Goal: Task Accomplishment & Management: Complete application form

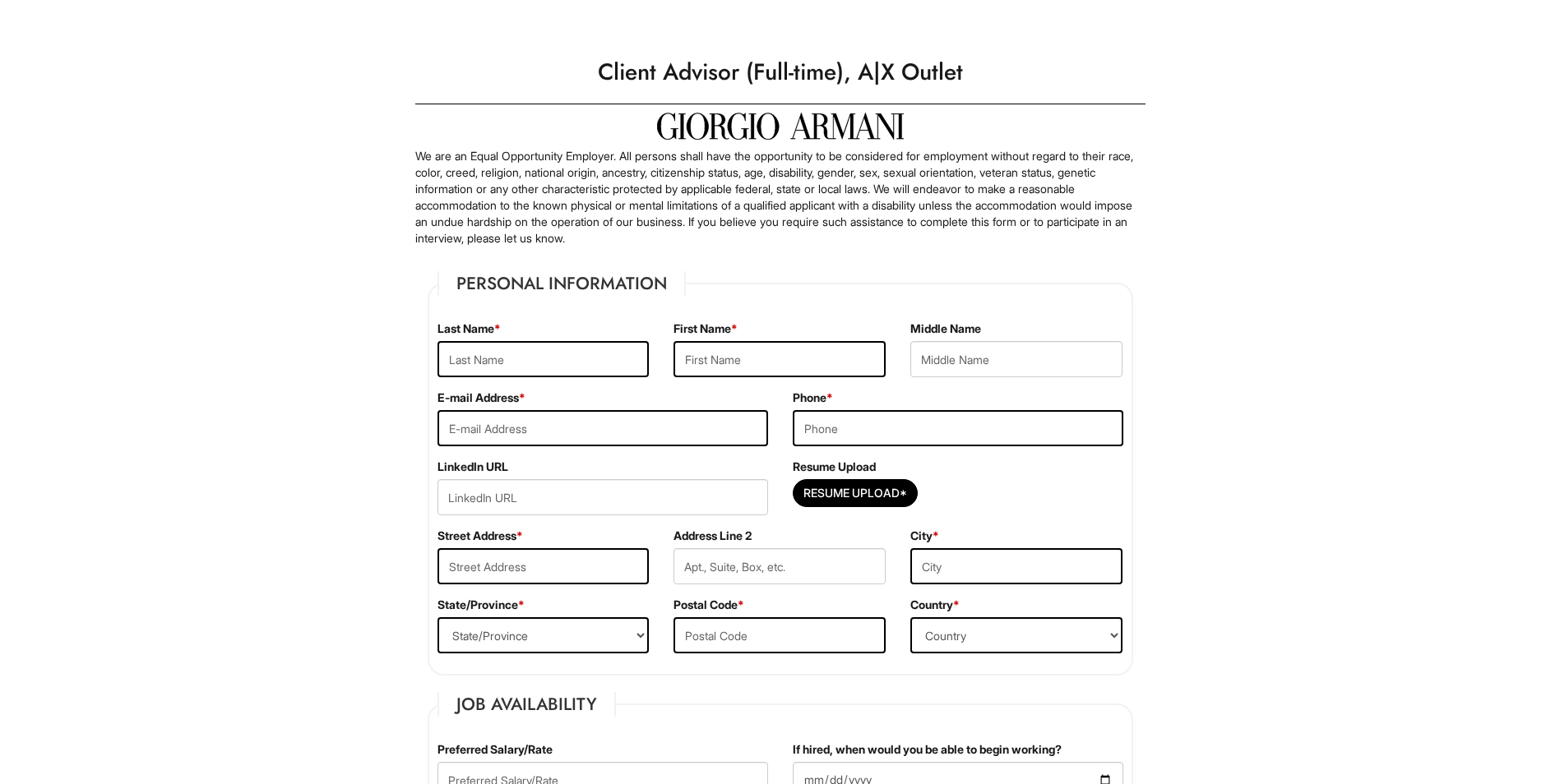
type input "Melchor"
type input "Tiffany"
type input "tiffanymelchor7@gmail.com"
type input "6196534731"
type input "2783 Silver Oak Ct"
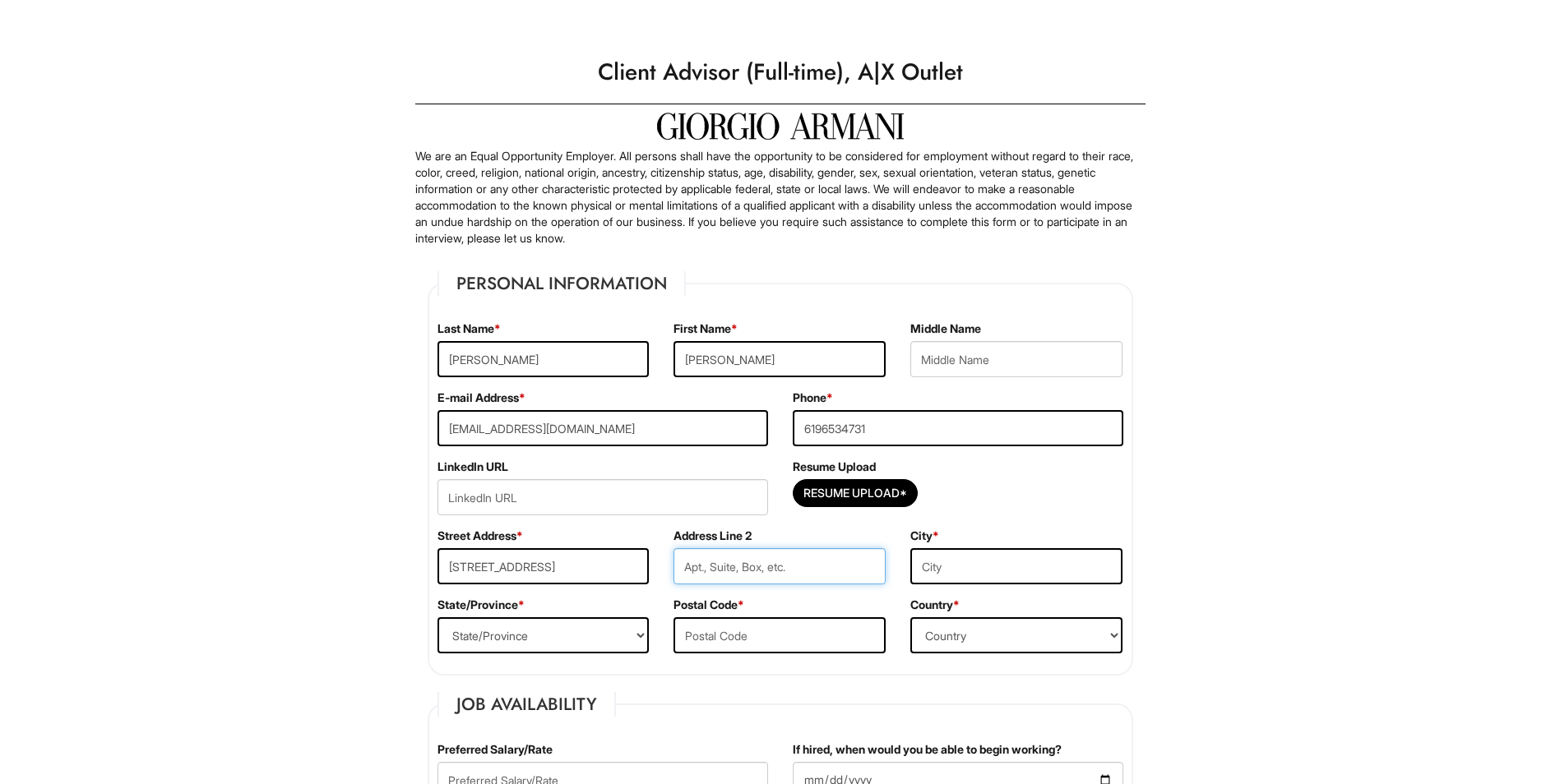
type input "2783 Silver Oak Ct"
type input "Chula Vista"
select select "CA"
type input "91914"
select select "United States of America"
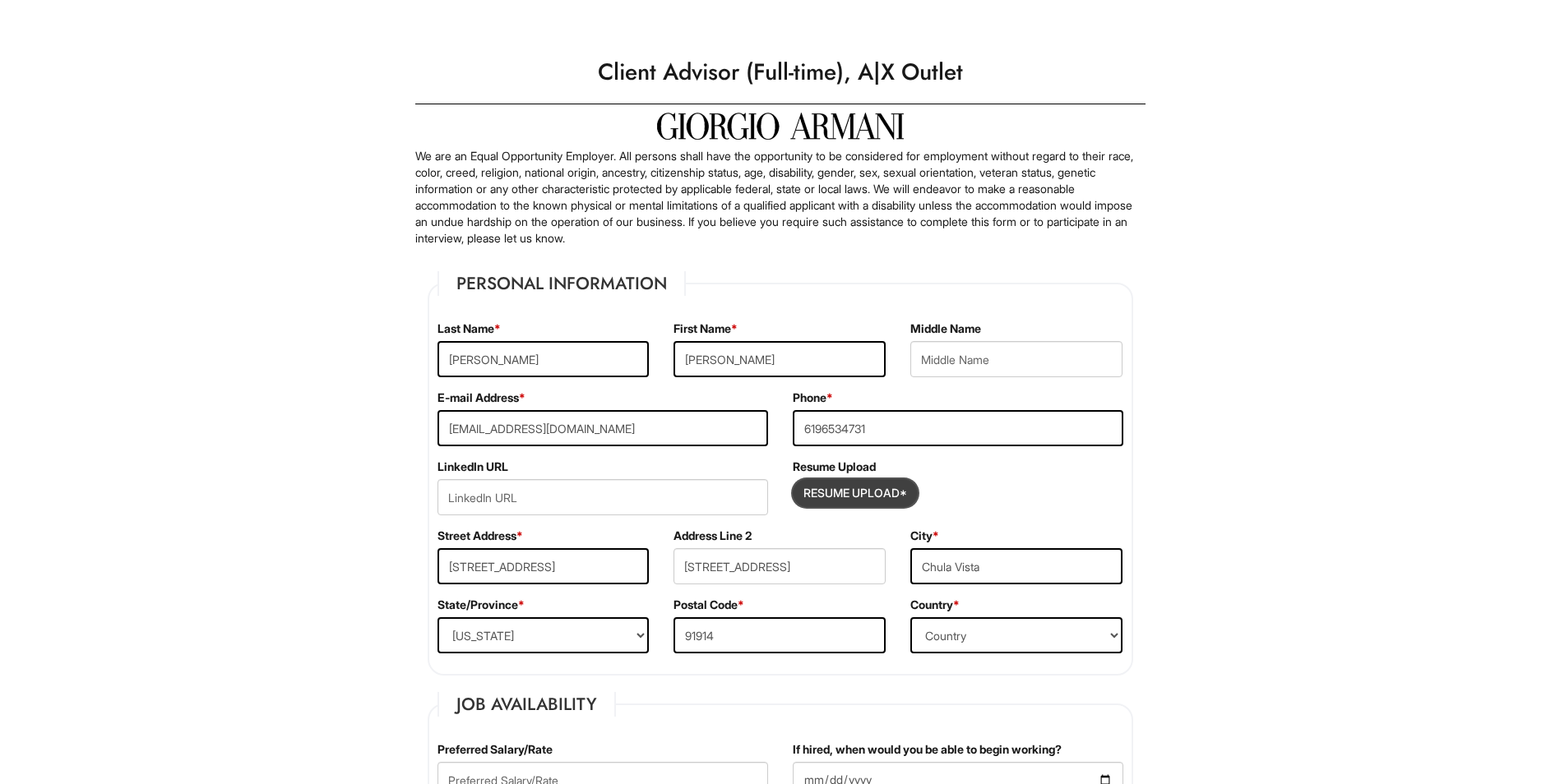
drag, startPoint x: 846, startPoint y: 492, endPoint x: 862, endPoint y: 496, distance: 16.5
click at [862, 496] on input "Resume Upload*" at bounding box center [855, 493] width 123 height 26
type input "C:\fakepath\Tiffany Melchor.pdf"
click at [984, 494] on span "Tiffany Melchor.pdf" at bounding box center [986, 496] width 108 height 14
click at [990, 495] on span "Tiffany Melchor.pdf" at bounding box center [986, 496] width 108 height 14
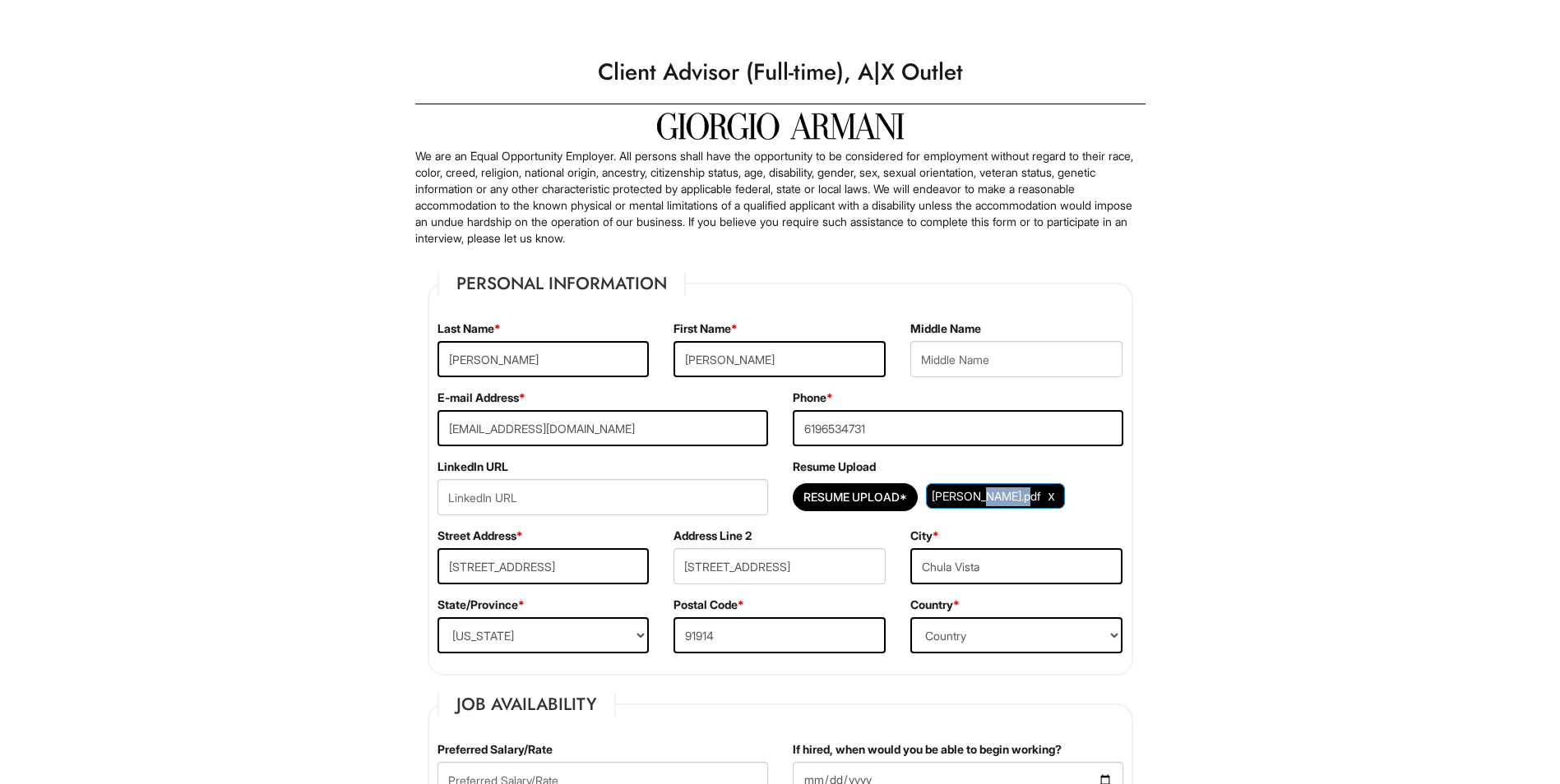
click at [990, 495] on span "Tiffany Melchor.pdf" at bounding box center [986, 496] width 108 height 14
click at [992, 496] on span "Tiffany Melchor.pdf" at bounding box center [986, 496] width 108 height 14
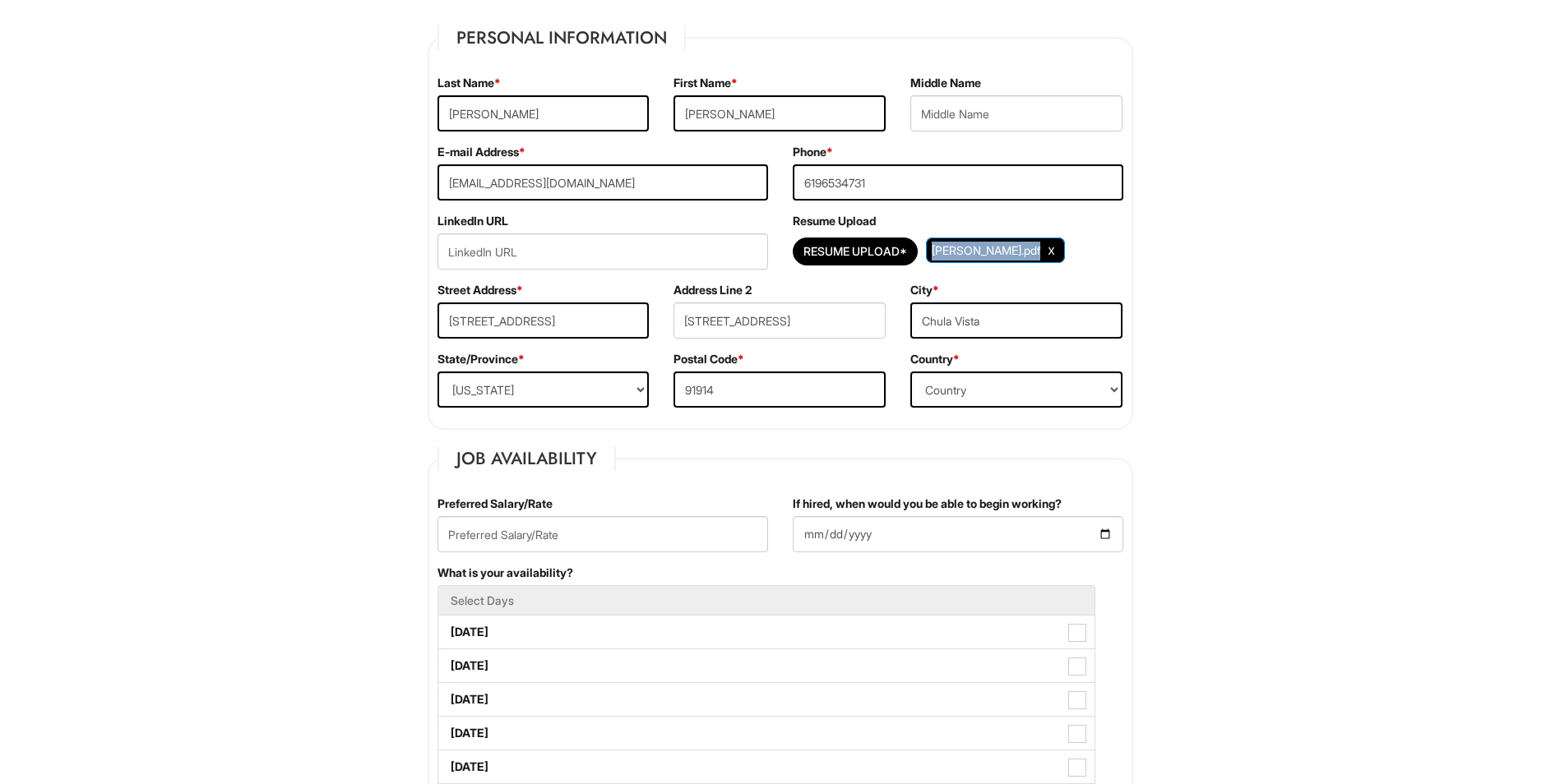
scroll to position [192, 0]
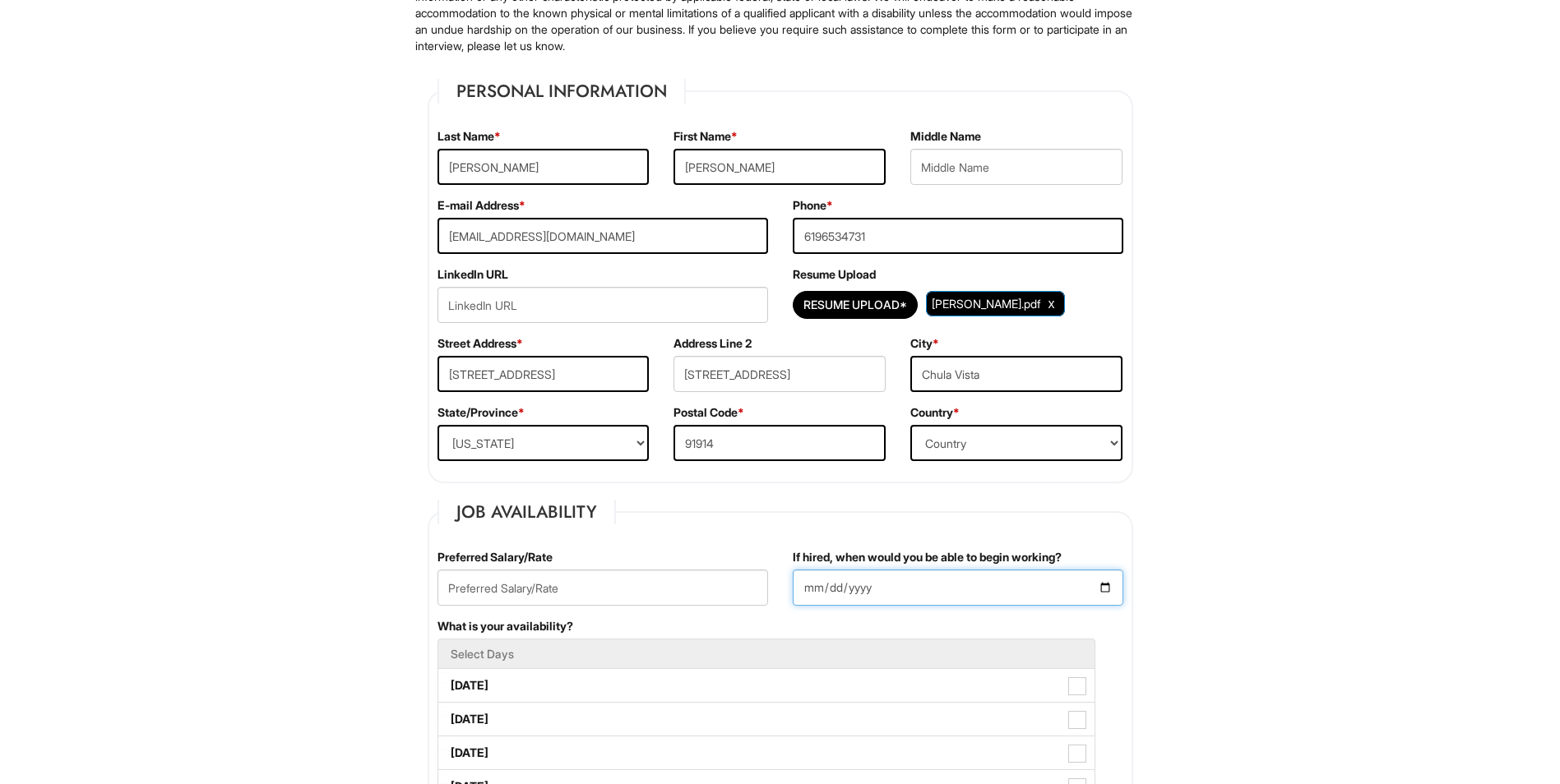
click at [925, 584] on input "If hired, when would you be able to begin working?" at bounding box center [958, 587] width 331 height 36
click at [1103, 584] on input "If hired, when would you be able to begin working?" at bounding box center [958, 587] width 331 height 36
type input "2025-08-25"
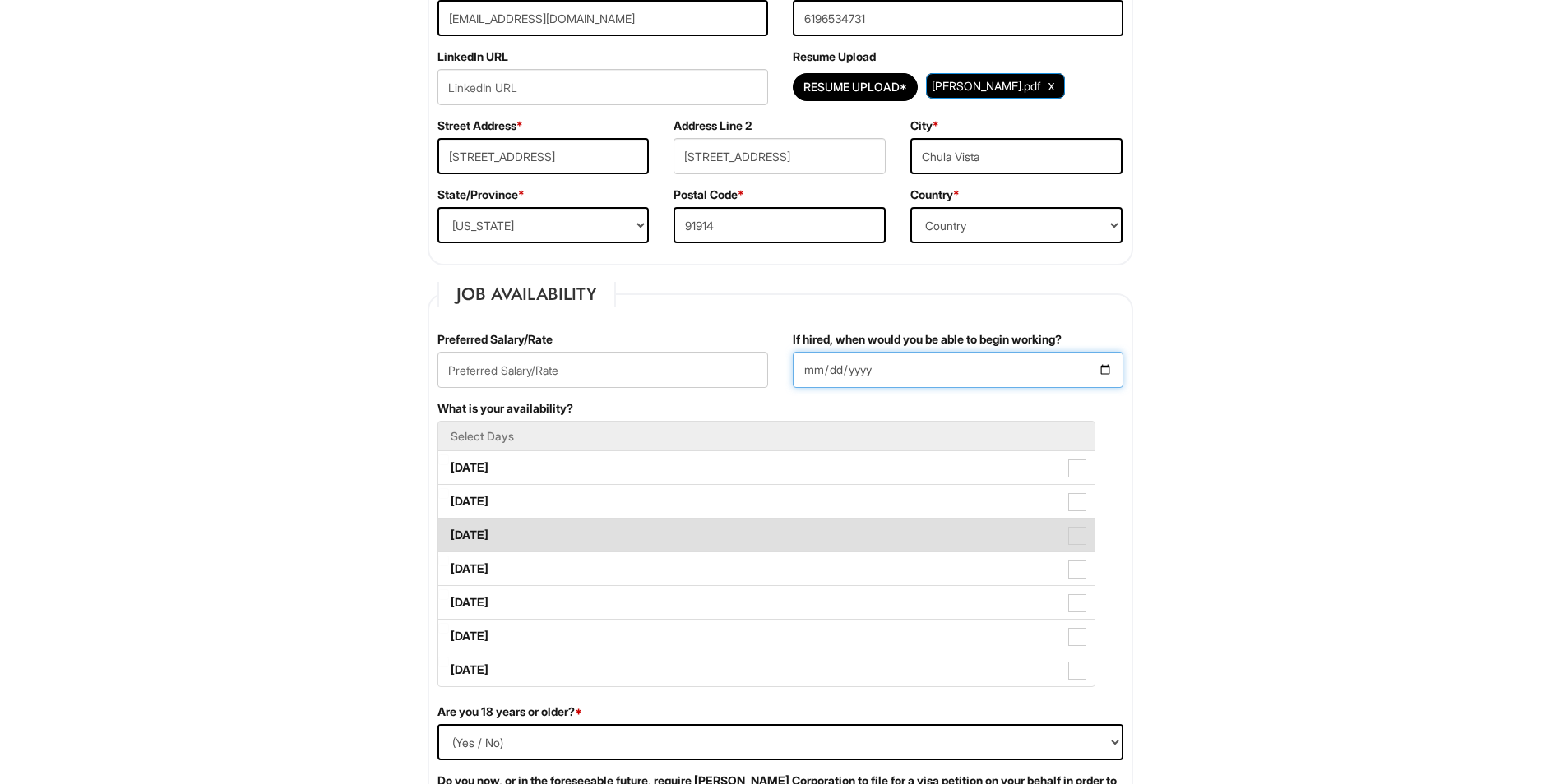
scroll to position [439, 0]
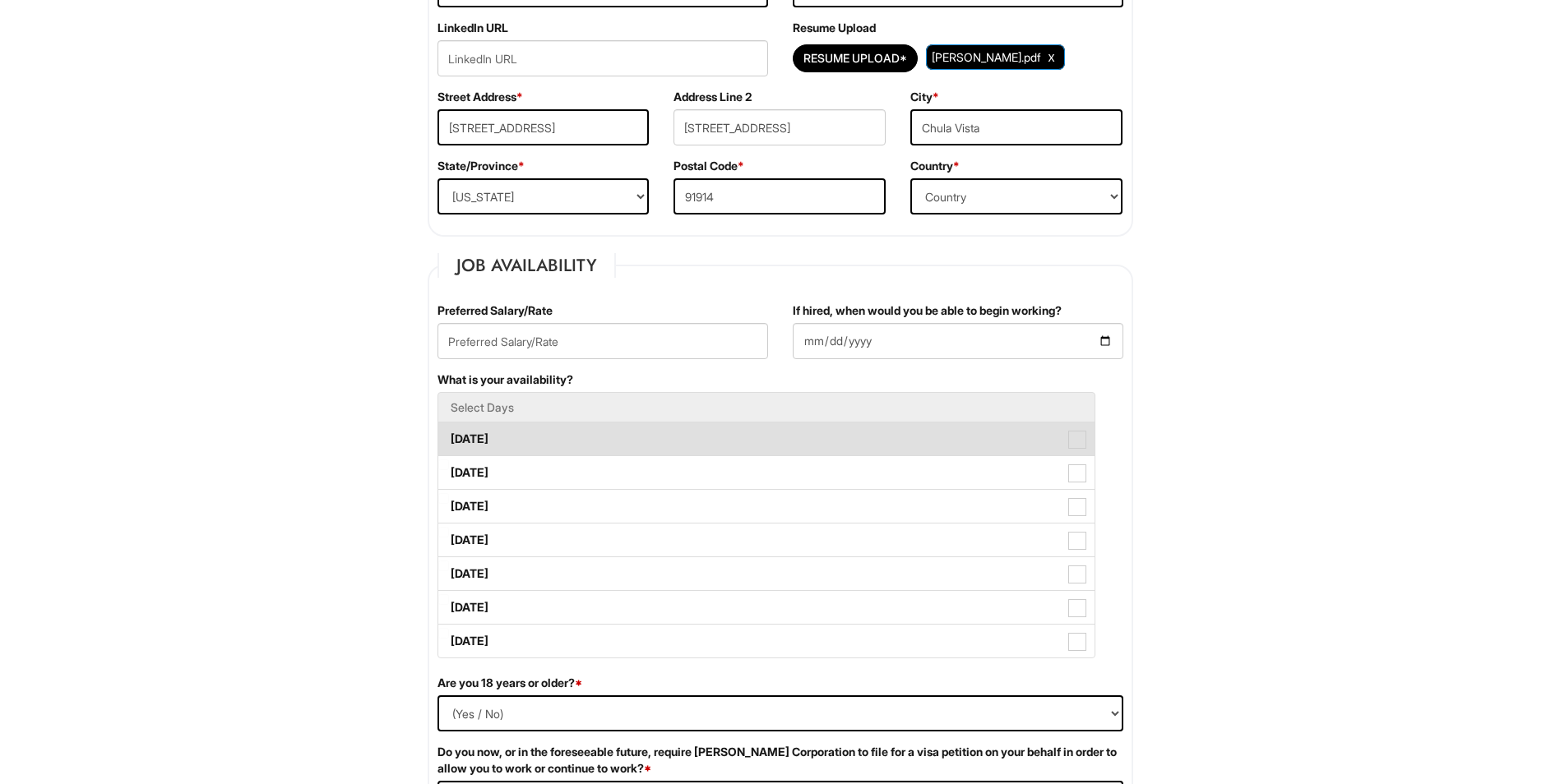
click at [1081, 442] on span at bounding box center [1077, 440] width 18 height 18
click at [449, 436] on Available_Monday "Monday" at bounding box center [443, 431] width 10 height 10
checkbox Available_Monday "true"
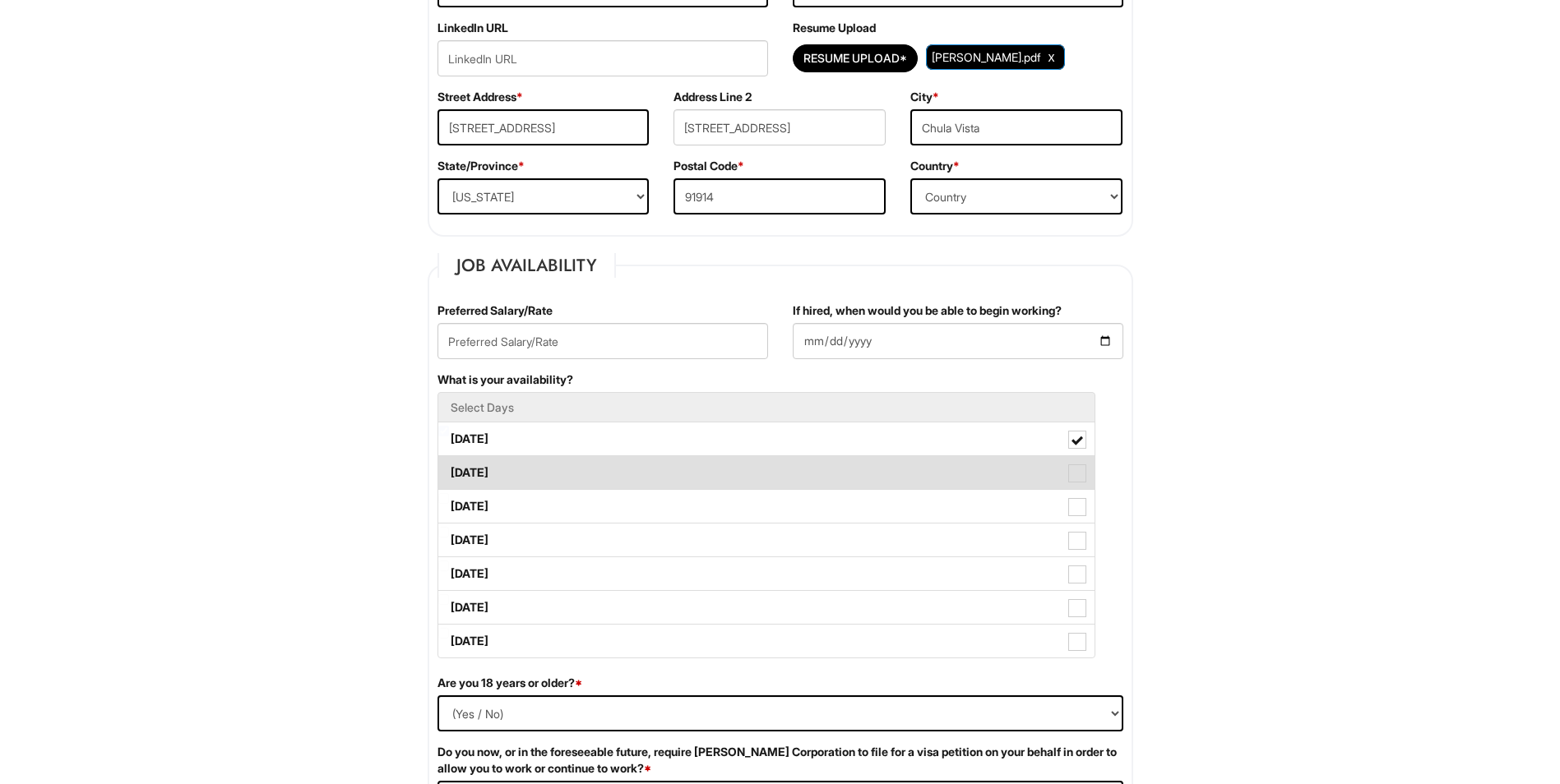
click at [1080, 468] on span at bounding box center [1077, 473] width 18 height 18
click at [449, 468] on Available_Tuesday "Tuesday" at bounding box center [443, 465] width 10 height 10
checkbox Available_Tuesday "true"
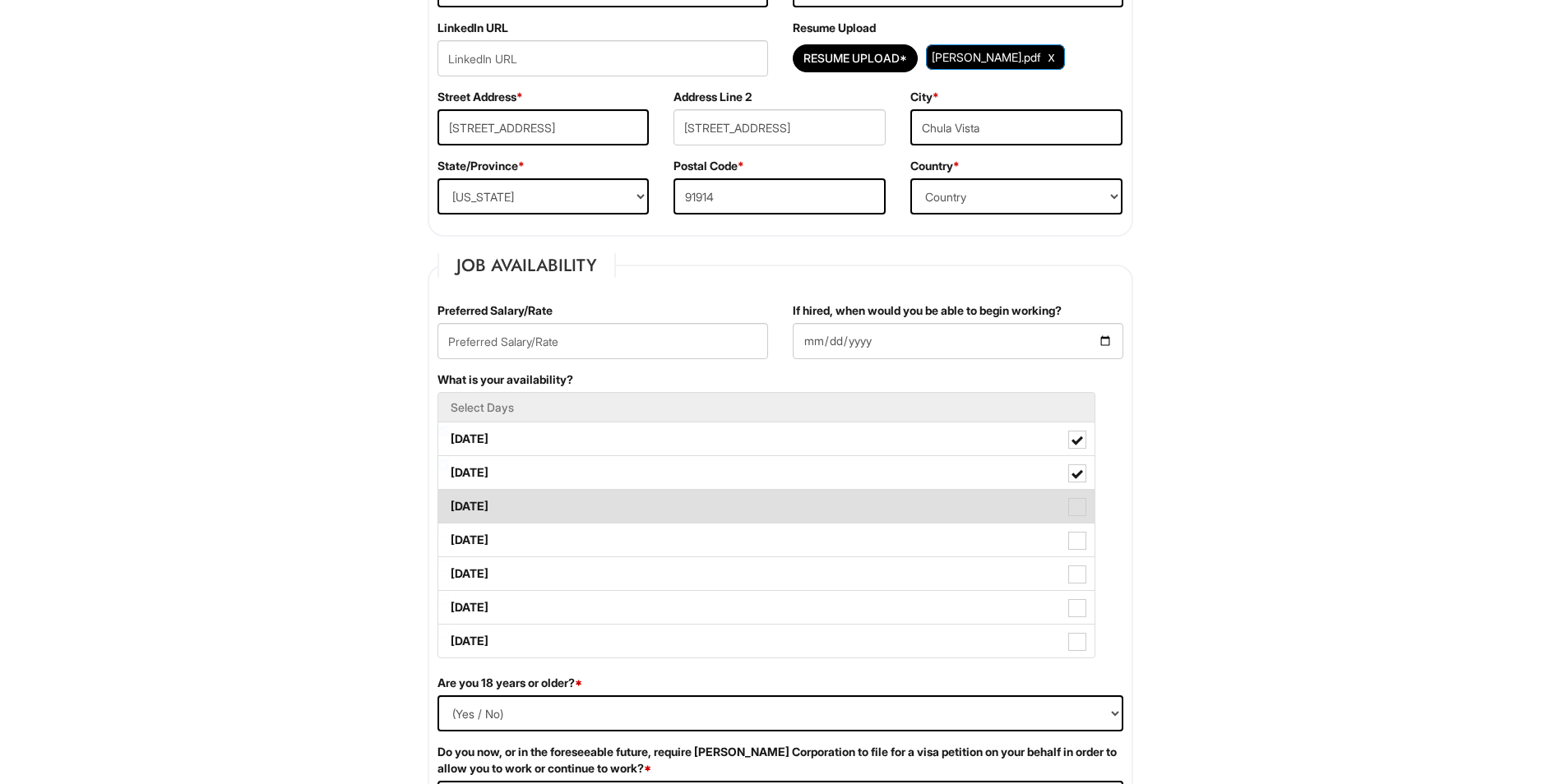
click at [1069, 505] on span at bounding box center [1077, 507] width 18 height 18
click at [449, 504] on Available_Wednesday "Wednesday" at bounding box center [443, 498] width 10 height 10
checkbox Available_Wednesday "true"
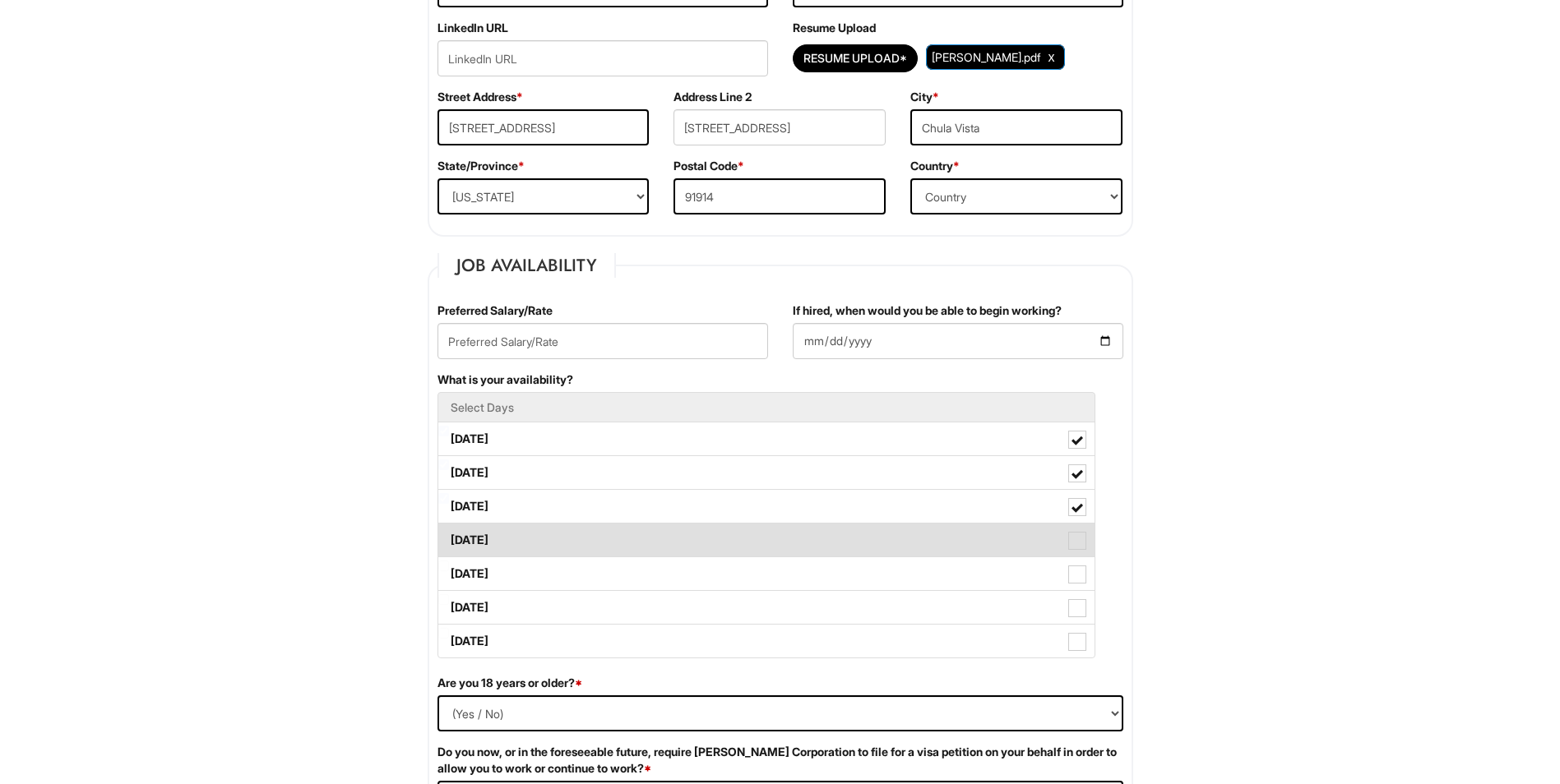
drag, startPoint x: 1080, startPoint y: 528, endPoint x: 1079, endPoint y: 537, distance: 9.1
click at [1080, 531] on label "Thursday" at bounding box center [766, 540] width 657 height 33
click at [449, 531] on Available_Thursday "Thursday" at bounding box center [443, 532] width 10 height 10
checkbox Available_Thursday "true"
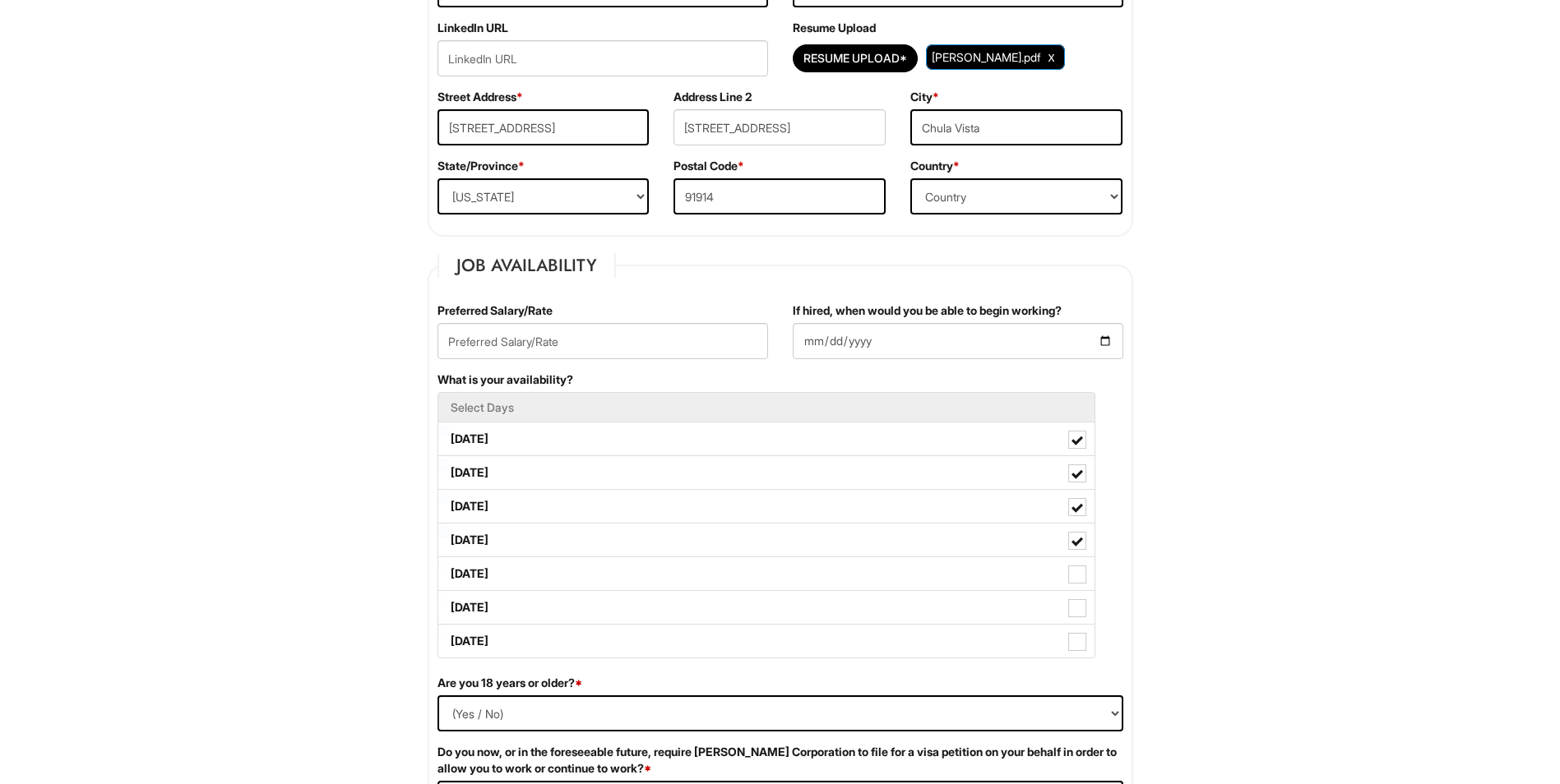
drag, startPoint x: 1070, startPoint y: 564, endPoint x: 1099, endPoint y: 590, distance: 38.9
click at [1099, 590] on div "Select Days Monday Tuesday Wednesday Thursday Friday Saturday Sunday" at bounding box center [780, 525] width 686 height 267
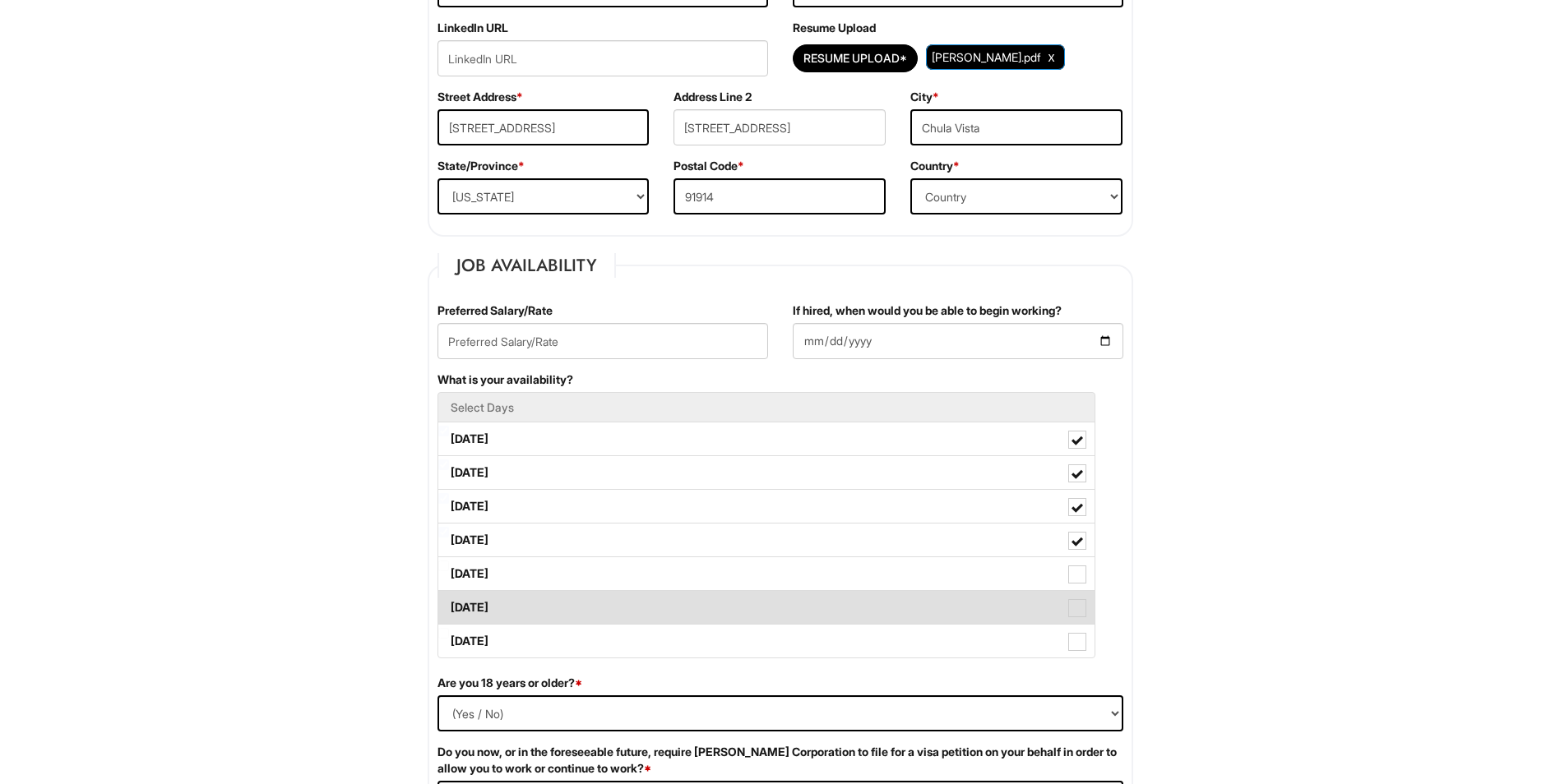
click at [1086, 612] on label "Saturday" at bounding box center [766, 607] width 657 height 33
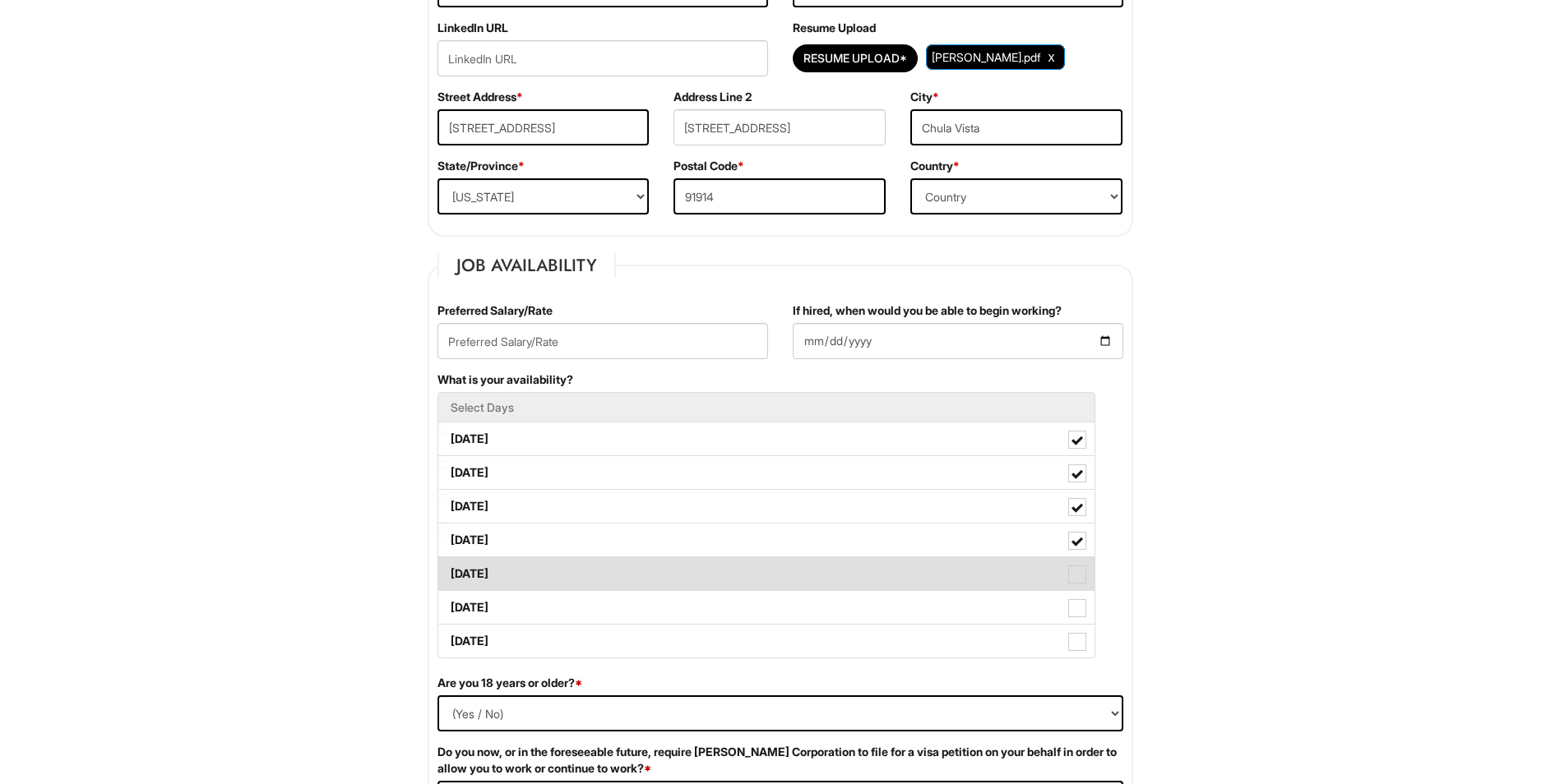
click at [1075, 570] on span at bounding box center [1077, 574] width 18 height 18
click at [449, 570] on Available_Friday "Friday" at bounding box center [443, 566] width 10 height 10
checkbox Available_Friday "true"
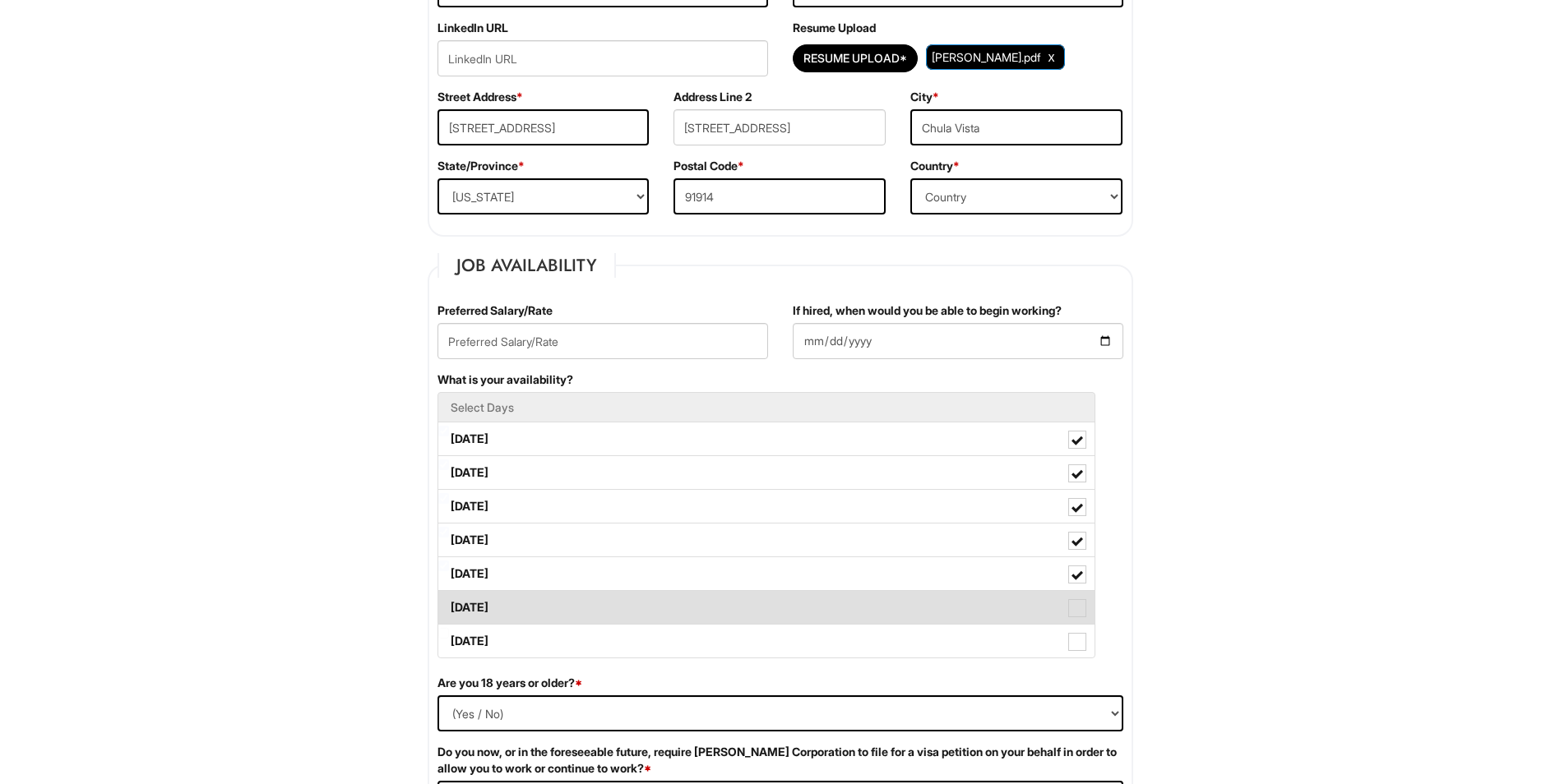
click at [1082, 602] on span at bounding box center [1077, 608] width 18 height 18
click at [449, 602] on Available_Saturday "Saturday" at bounding box center [443, 600] width 10 height 10
checkbox Available_Saturday "true"
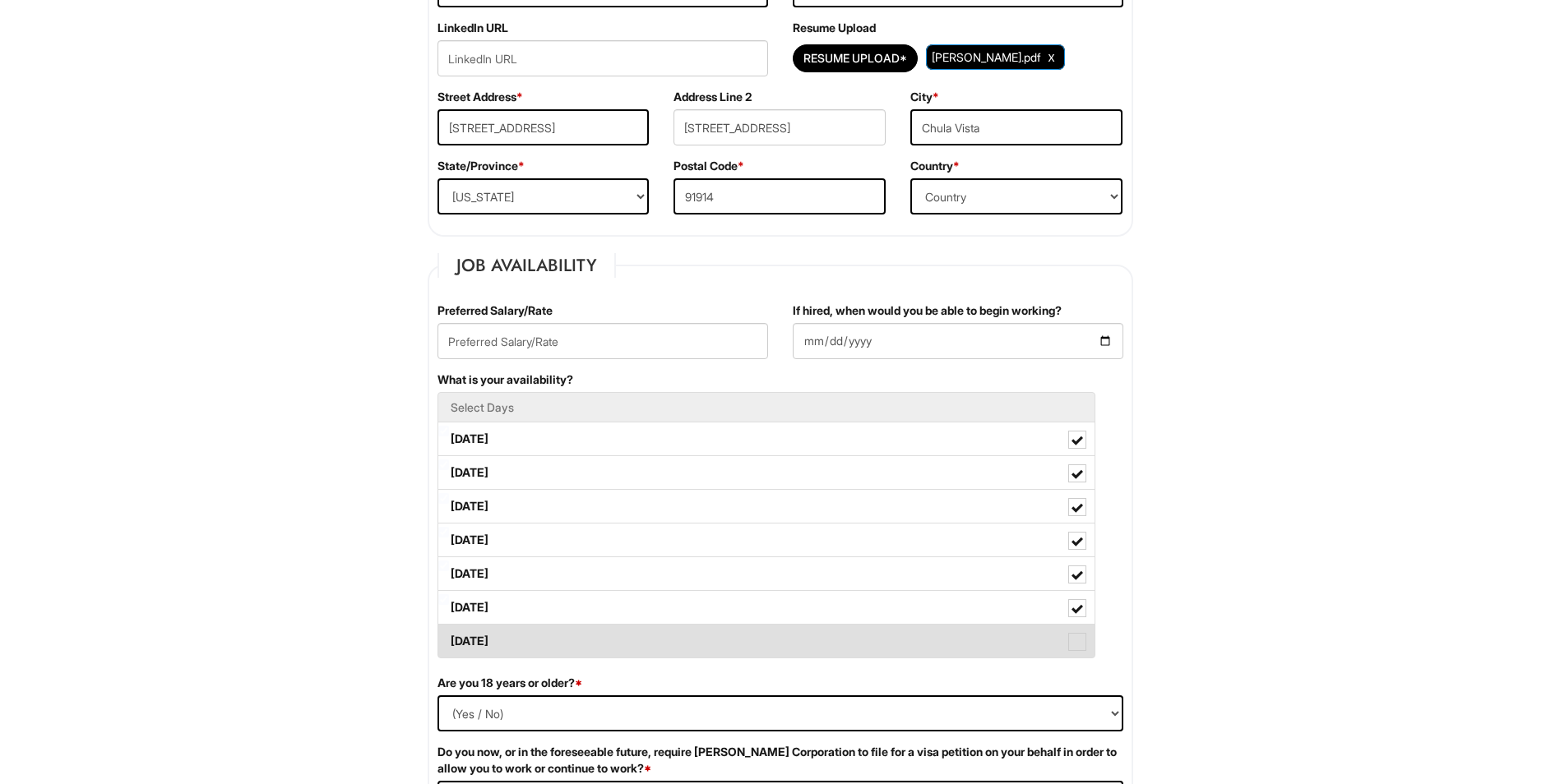
click at [1081, 635] on span at bounding box center [1077, 642] width 18 height 18
click at [449, 635] on Available_Sunday "Sunday" at bounding box center [443, 634] width 10 height 10
checkbox Available_Sunday "true"
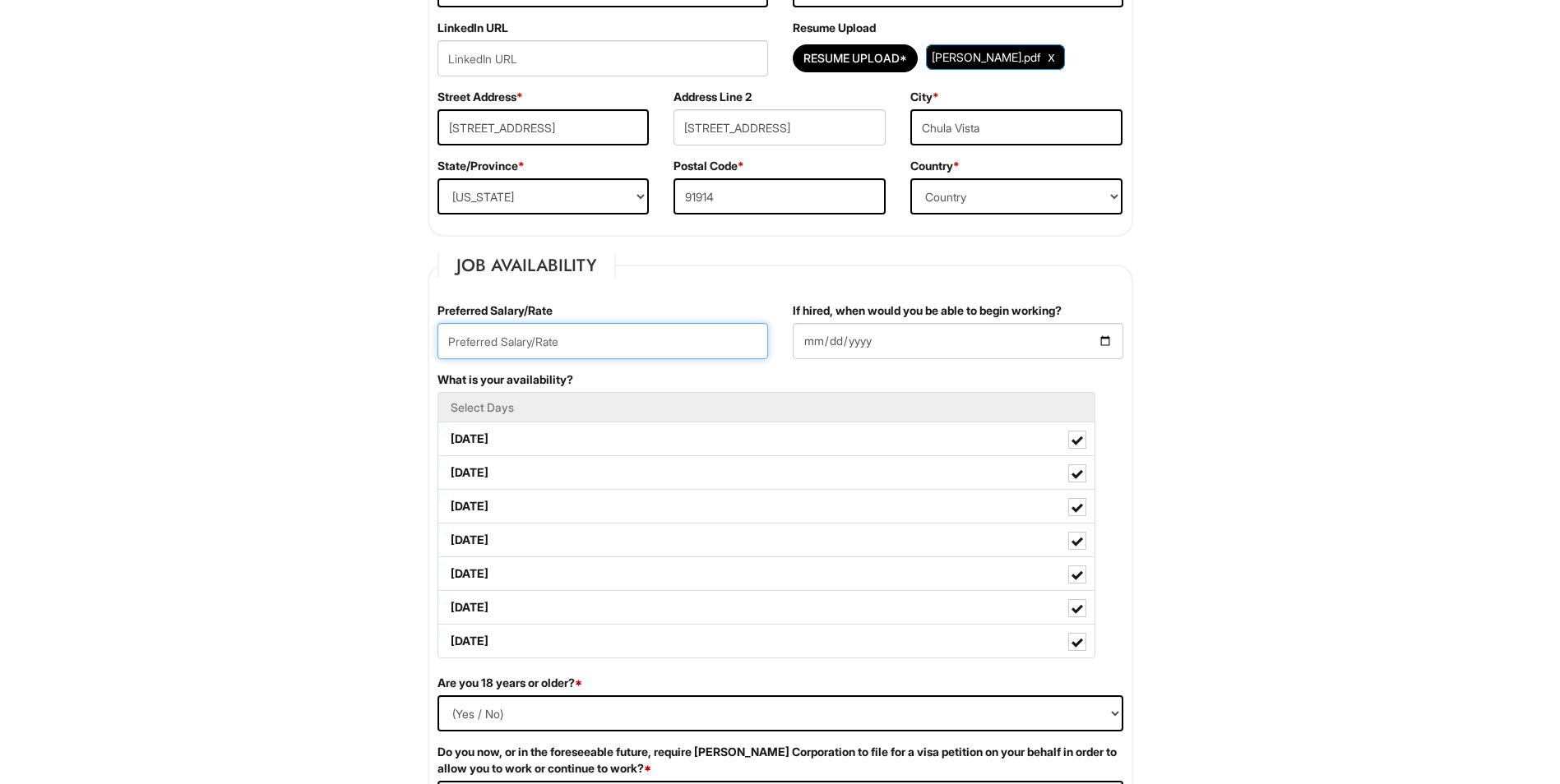
click at [633, 348] on input "text" at bounding box center [602, 341] width 331 height 36
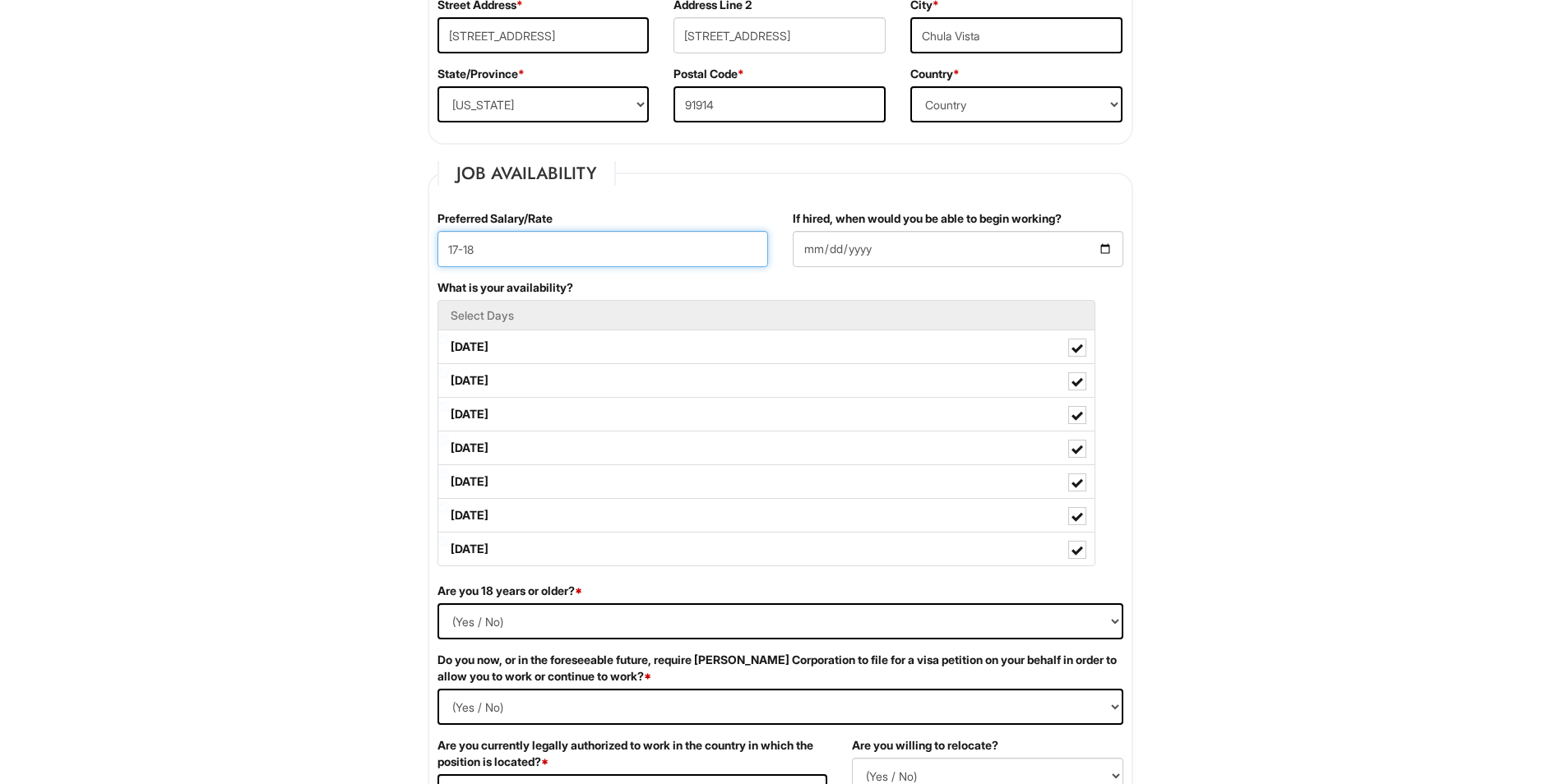
scroll to position [850, 0]
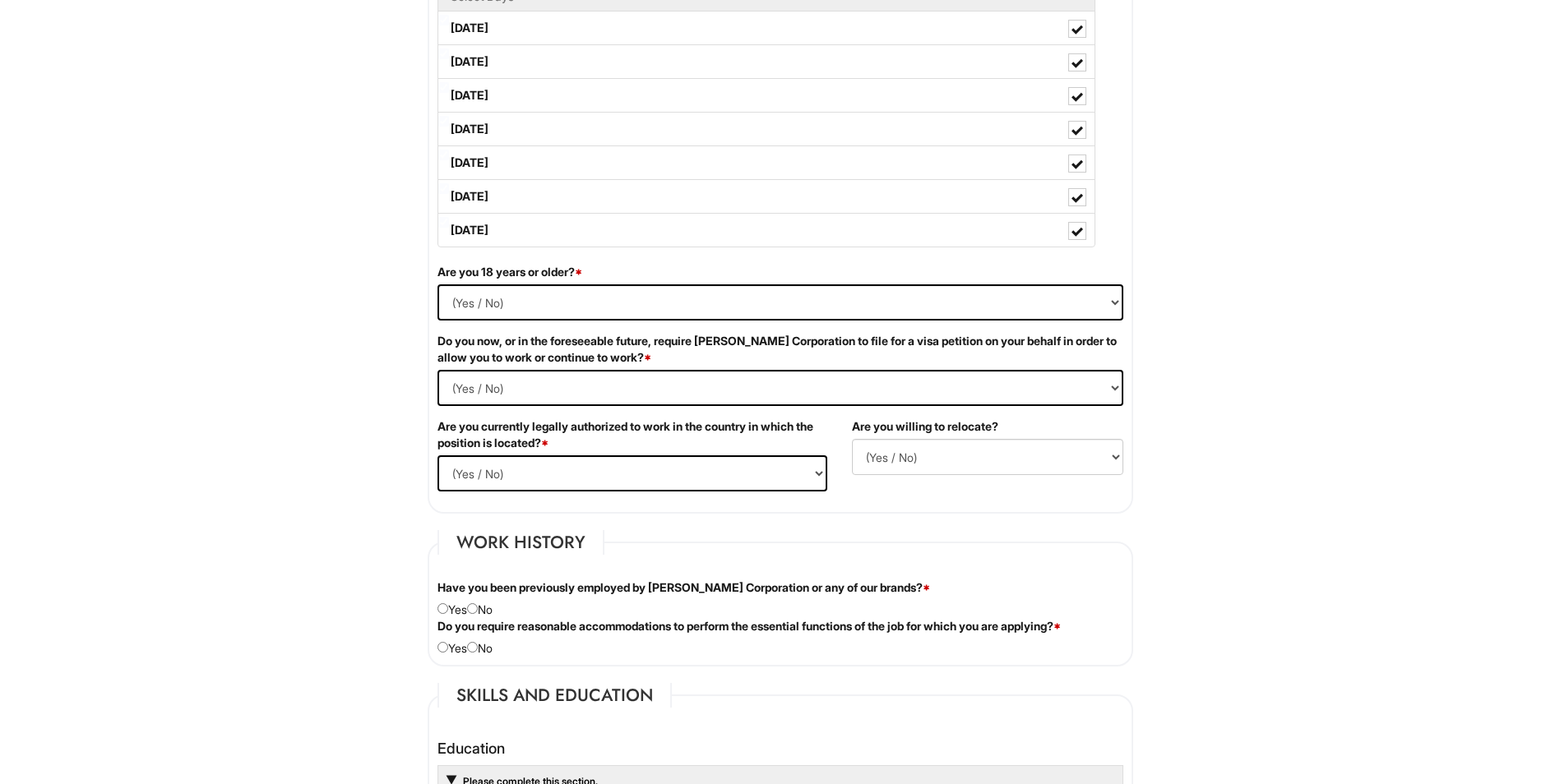
type input "17-18"
click at [630, 302] on select "(Yes / No) Yes No" at bounding box center [780, 302] width 686 height 36
select select "No"
click at [437, 284] on select "(Yes / No) Yes No" at bounding box center [780, 302] width 686 height 36
click at [571, 383] on Required "(Yes / No) Yes No" at bounding box center [780, 387] width 686 height 36
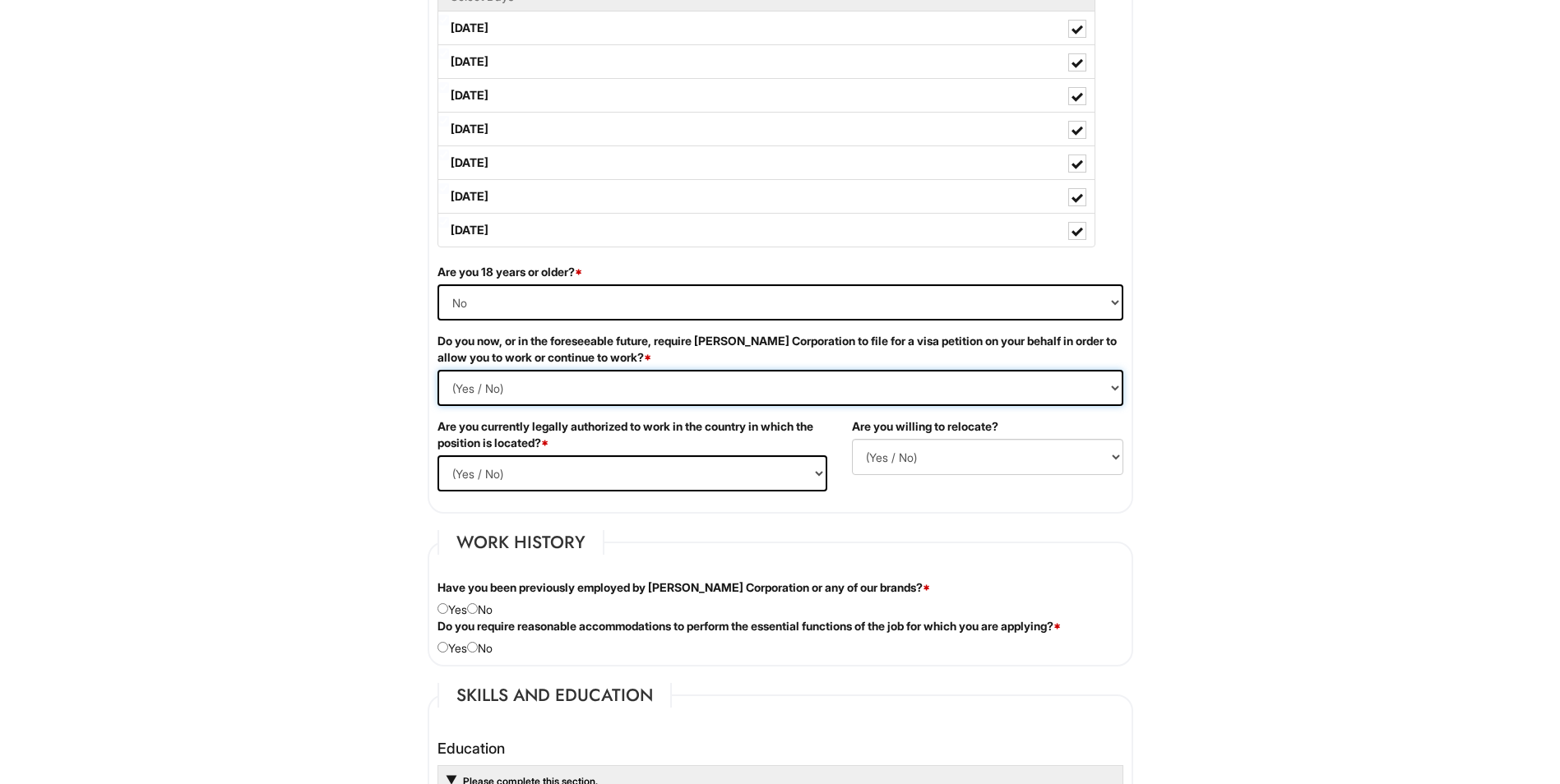
select Required "No"
click at [437, 370] on Required "(Yes / No) Yes No" at bounding box center [780, 387] width 686 height 36
click at [647, 473] on select "(Yes / No) Yes No" at bounding box center [632, 473] width 390 height 36
select select "Yes"
click at [437, 455] on select "(Yes / No) Yes No" at bounding box center [632, 473] width 390 height 36
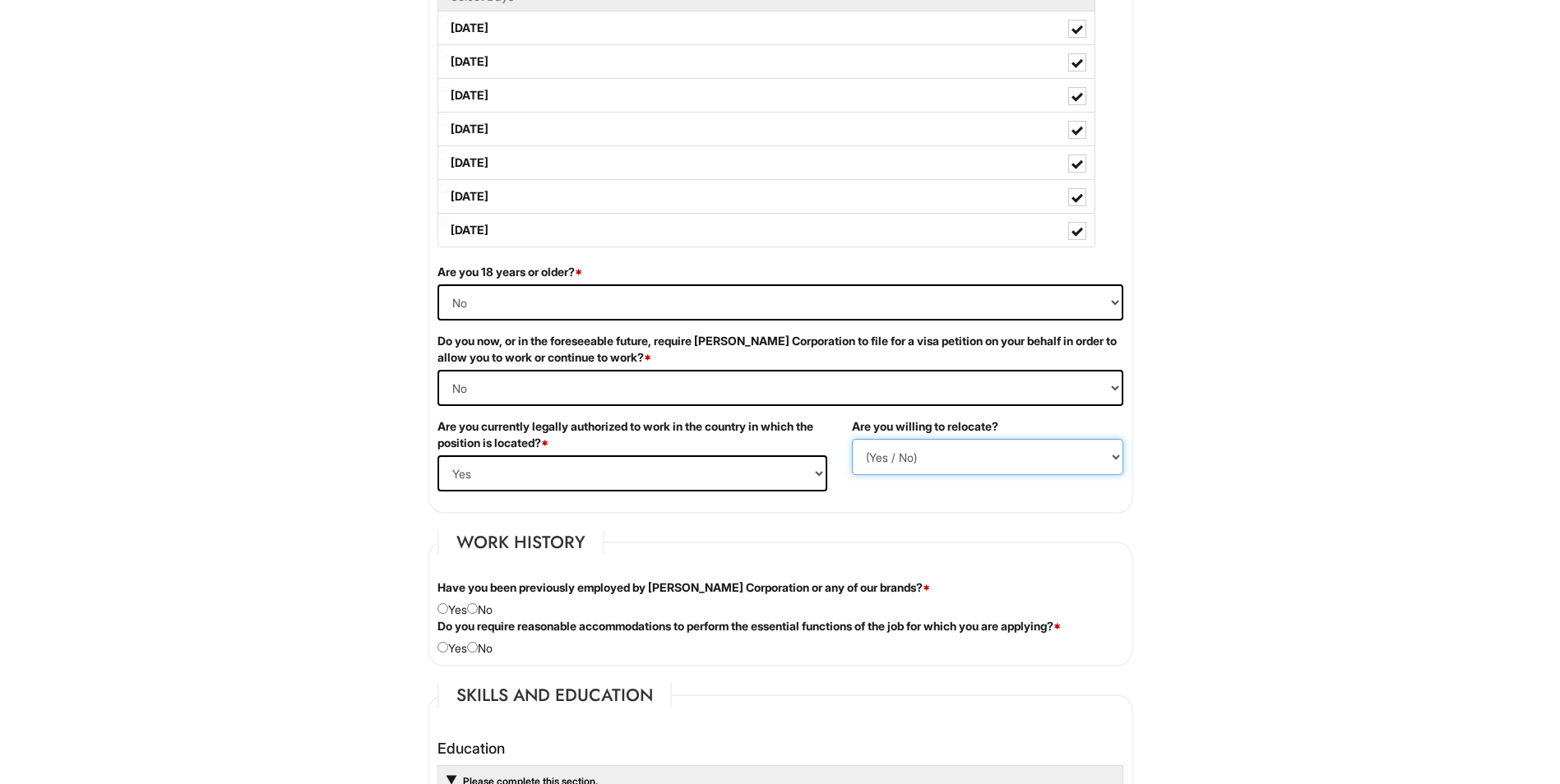
click at [902, 470] on select "(Yes / No) No Yes" at bounding box center [987, 456] width 271 height 36
select select "N"
click at [852, 439] on select "(Yes / No) No Yes" at bounding box center [987, 456] width 271 height 36
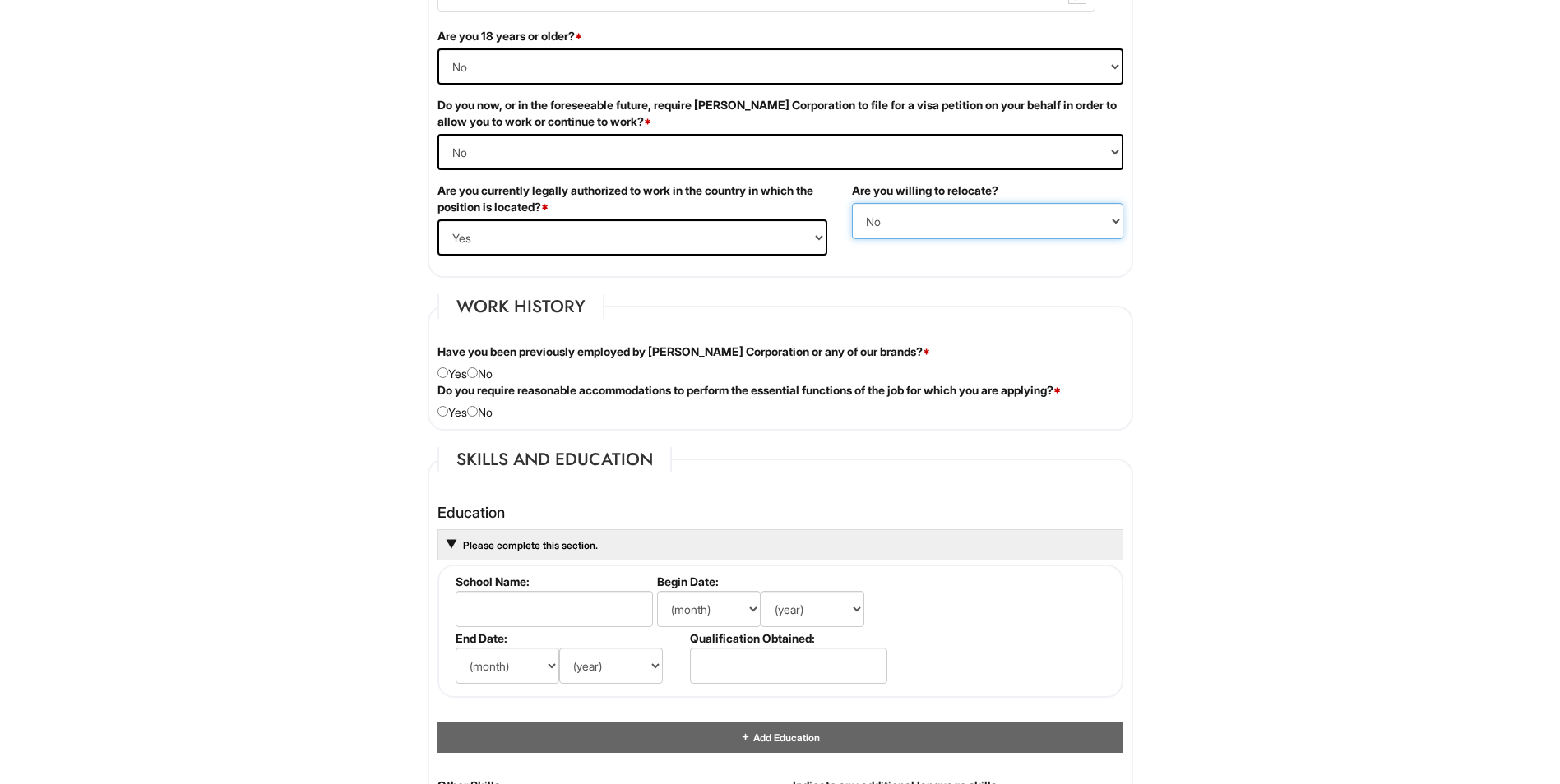
scroll to position [1097, 0]
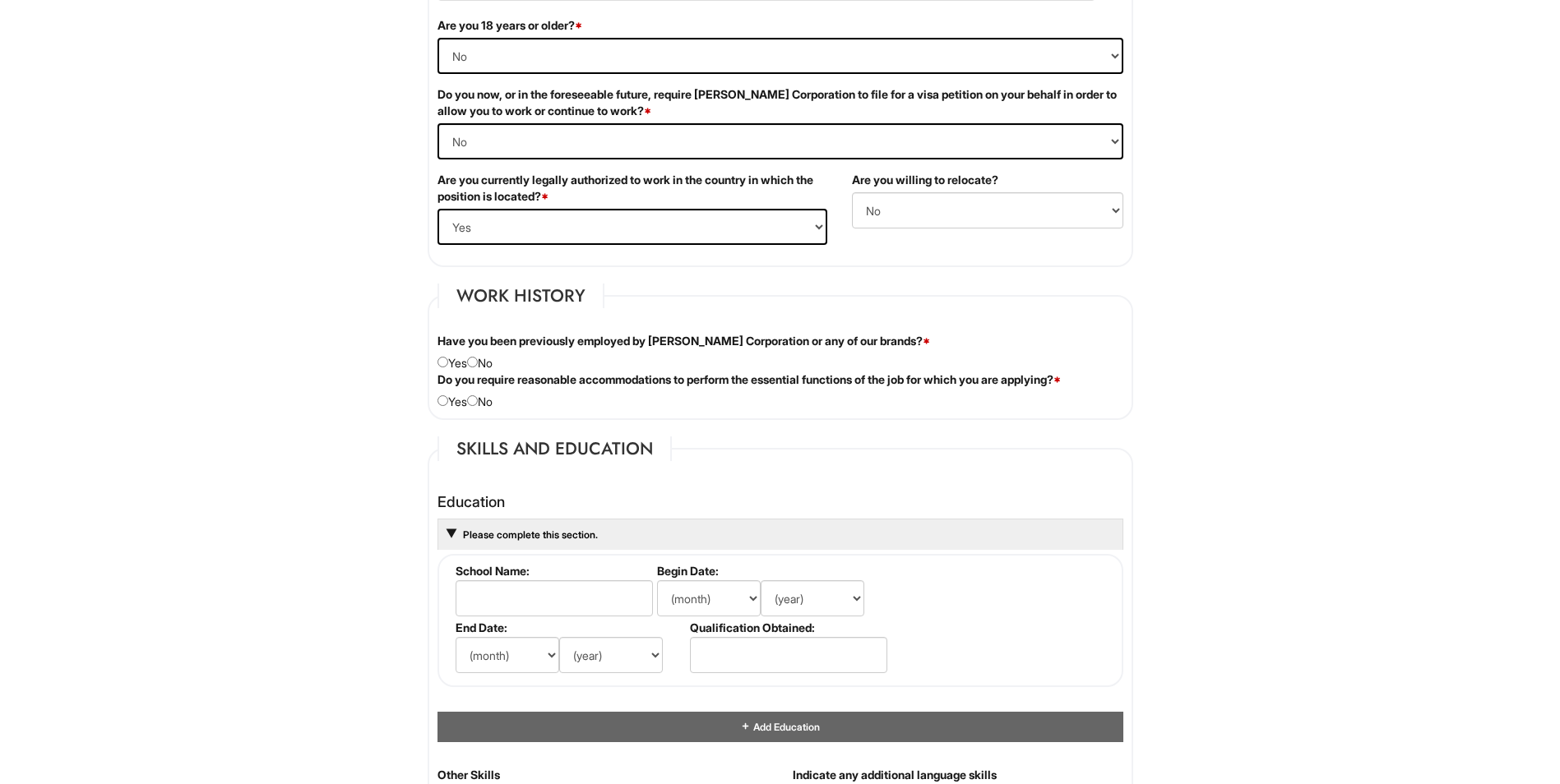
click at [473, 368] on div "Have you been previously employed by Giorgio Armani Corporation or any of our b…" at bounding box center [780, 352] width 711 height 38
click at [478, 364] on input "radio" at bounding box center [472, 362] width 10 height 10
radio input "true"
click at [478, 399] on input "radio" at bounding box center [472, 400] width 10 height 10
radio input "true"
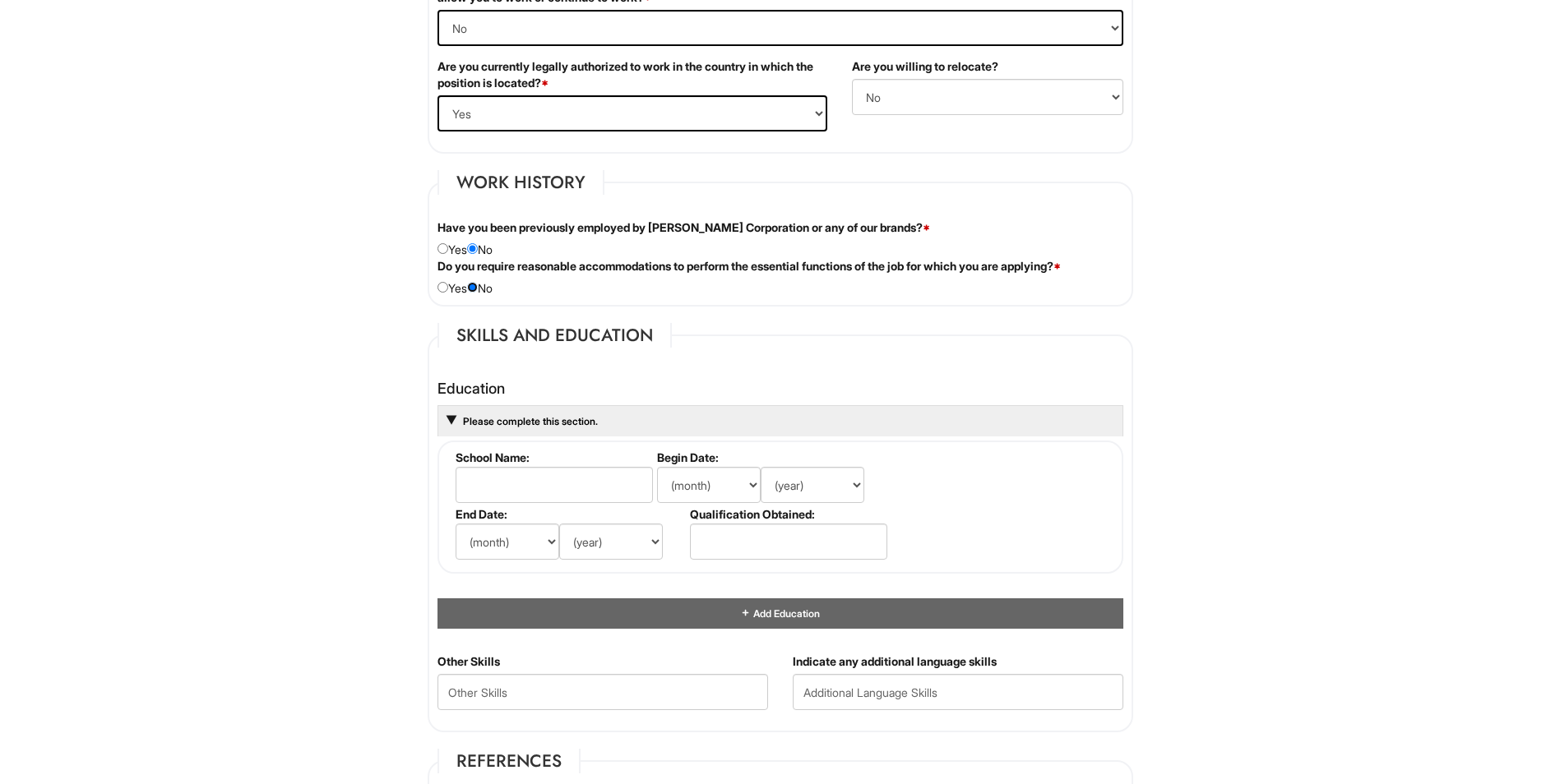
scroll to position [1261, 0]
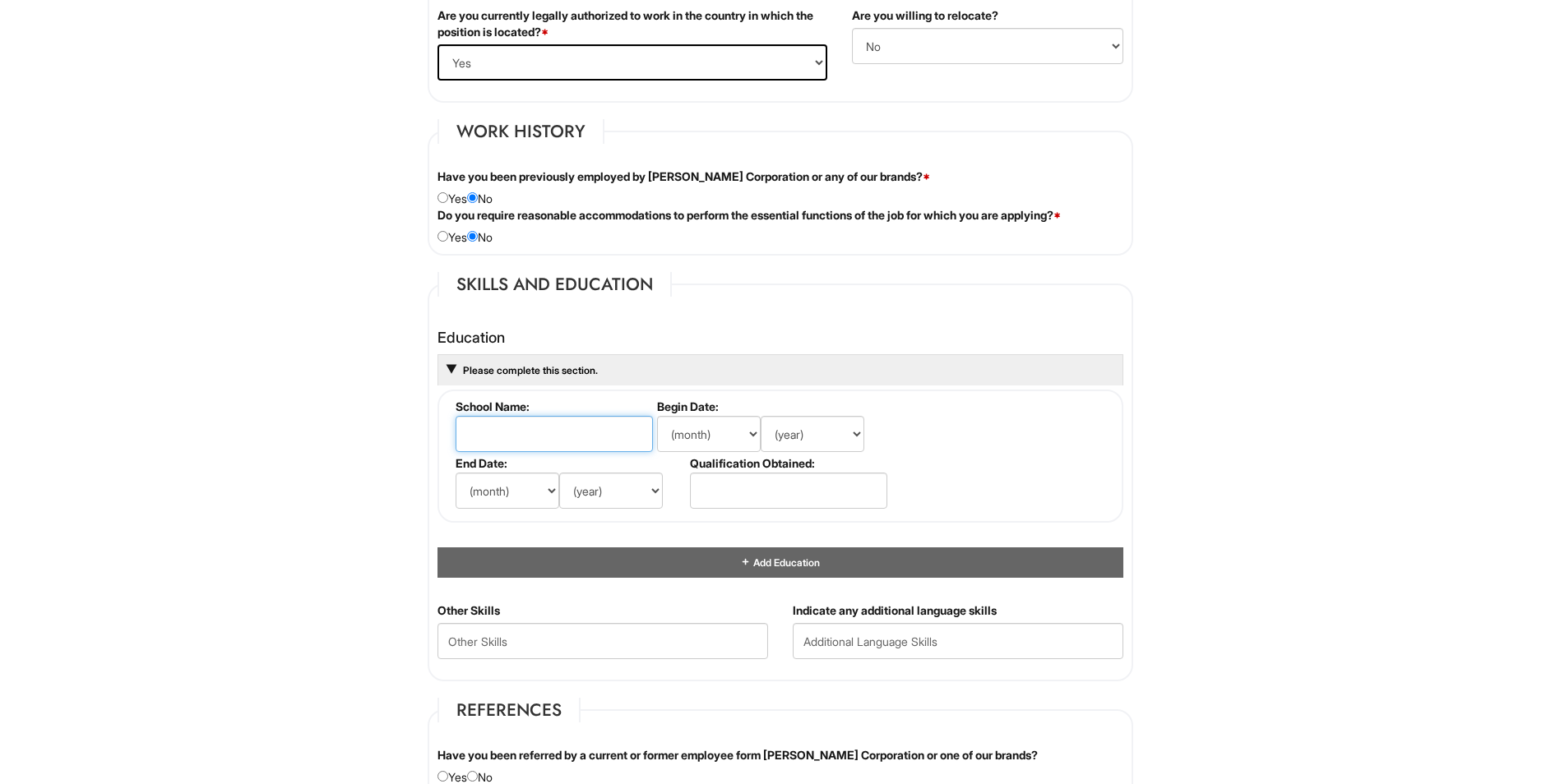
drag, startPoint x: 558, startPoint y: 432, endPoint x: 554, endPoint y: 448, distance: 16.5
click at [554, 447] on input "text" at bounding box center [554, 434] width 198 height 36
type input "M"
type input "N"
type input "m"
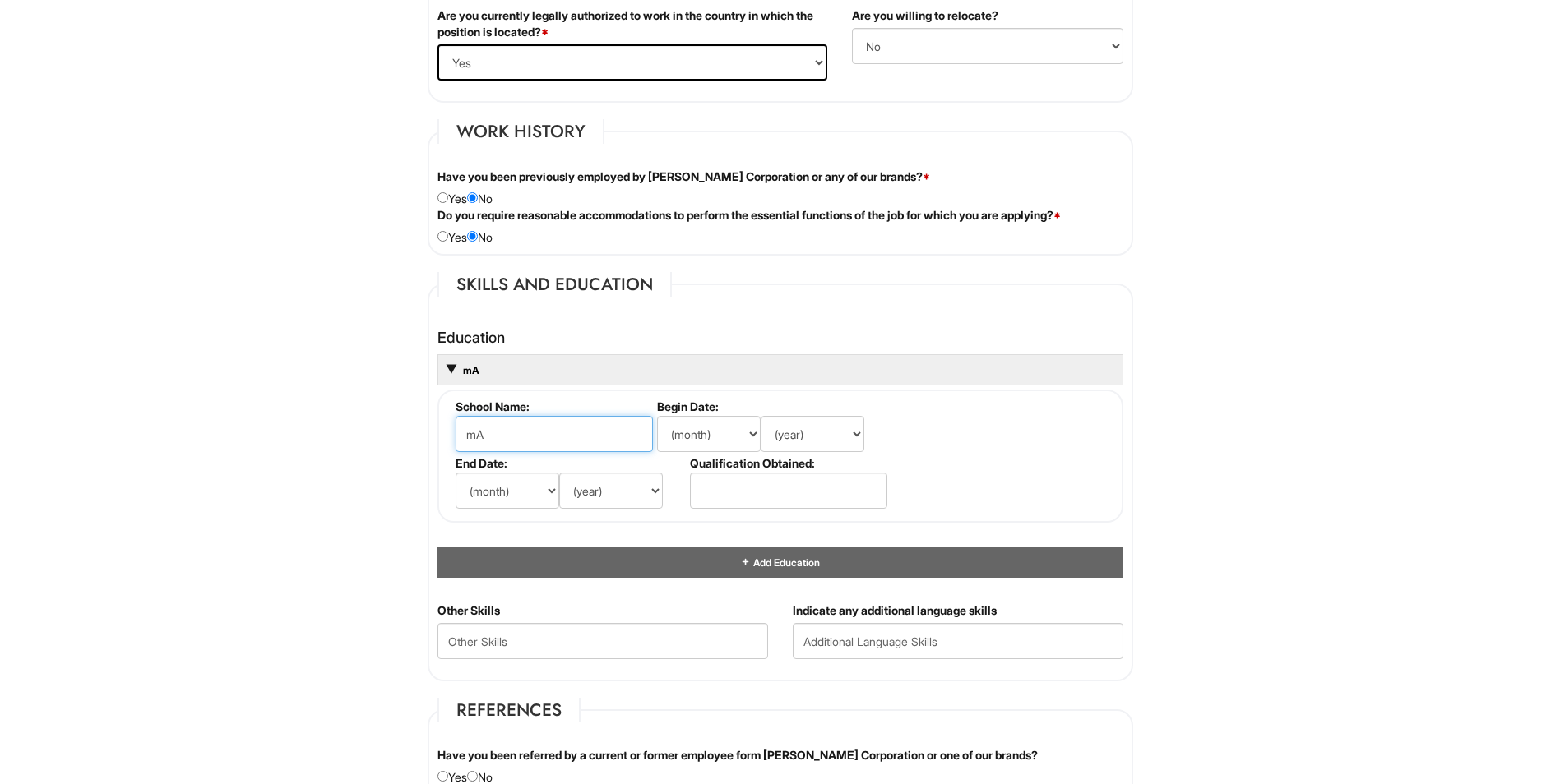
type input "m"
type input "Mar Vista High School"
click at [518, 485] on select "(month) Jan Feb Mar Apr May Jun Jul Aug Sep Oct Nov Dec" at bounding box center [507, 490] width 104 height 36
click at [736, 426] on select "(month) Jan Feb Mar Apr May Jun Jul Aug Sep Oct Nov Dec" at bounding box center [709, 434] width 104 height 36
select select "6"
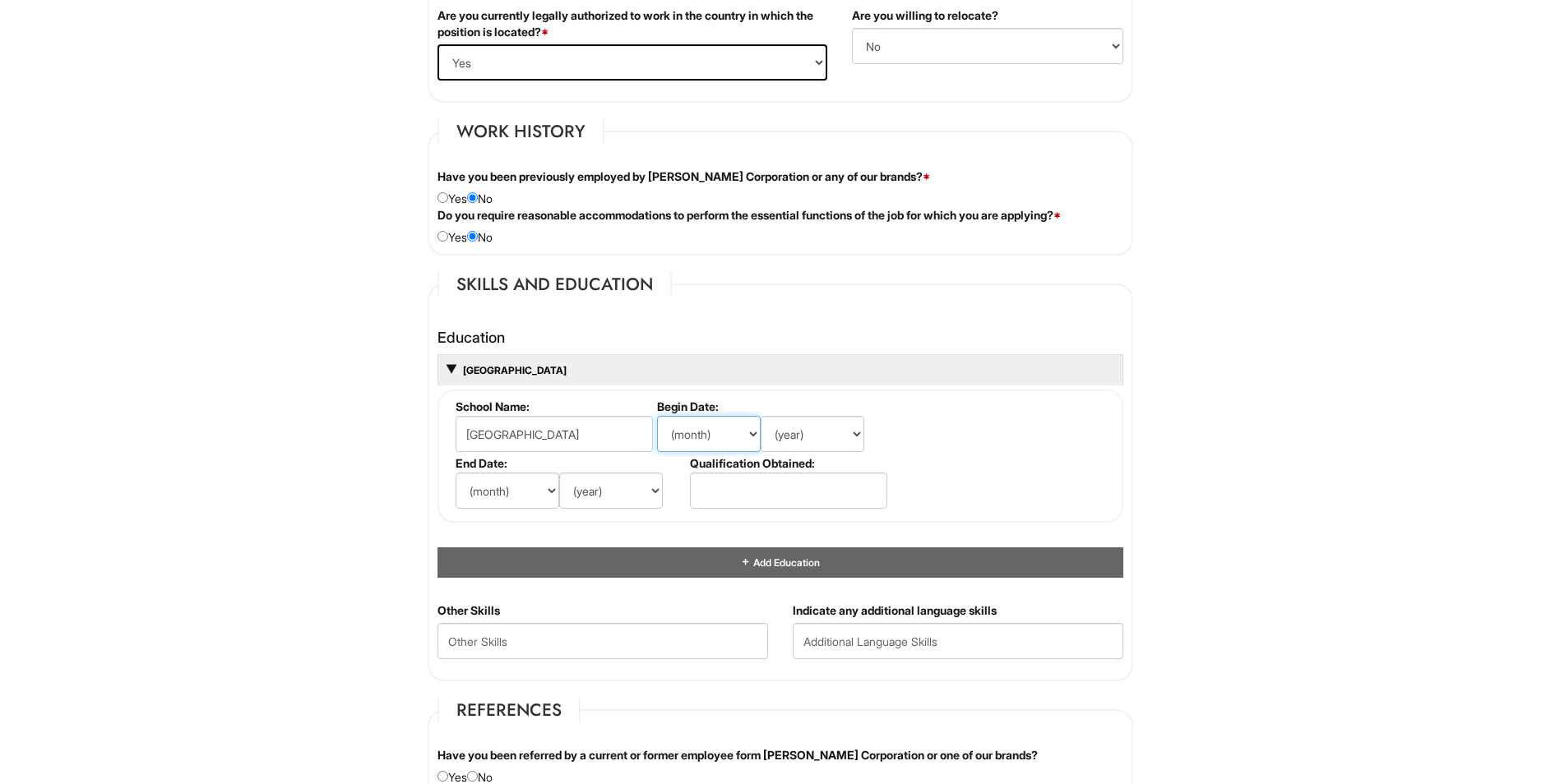
click at [658, 416] on select "(month) Jan Feb Mar Apr May Jun Jul Aug Sep Oct Nov Dec" at bounding box center [709, 434] width 104 height 36
click at [790, 429] on select "(year) 2029 2028 2027 2026 2025 2024 2023 2022 2021 2020 2019 2018 2017 2016 20…" at bounding box center [812, 434] width 104 height 36
select select "2022"
click at [761, 416] on select "(year) 2029 2028 2027 2026 2025 2024 2023 2022 2021 2020 2019 2018 2017 2016 20…" at bounding box center [812, 434] width 104 height 36
click at [516, 489] on select "(month) Jan Feb Mar Apr May Jun Jul Aug Sep Oct Nov Dec" at bounding box center [507, 490] width 104 height 36
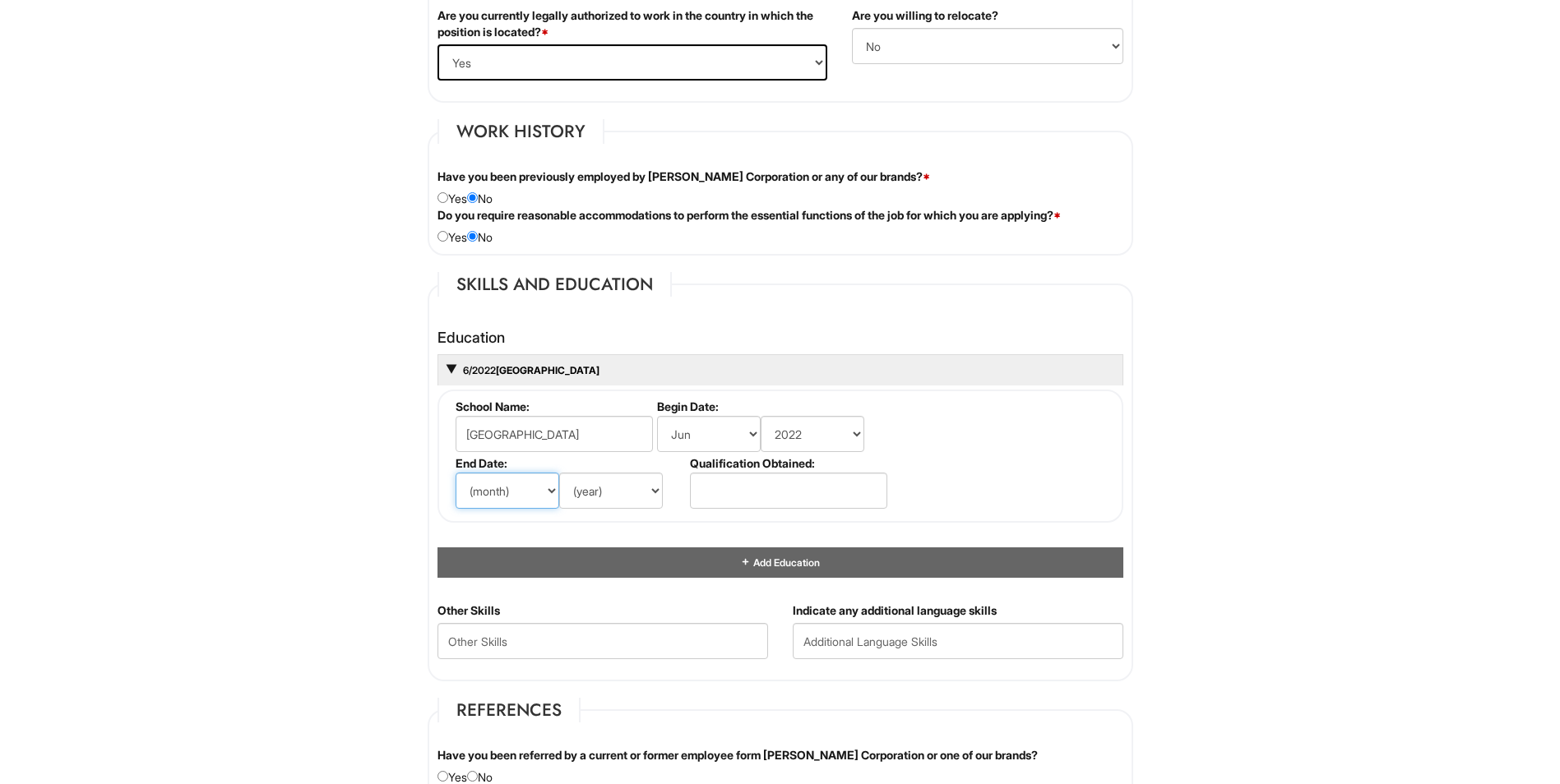
select select "6"
click at [456, 473] on select "(month) Jan Feb Mar Apr May Jun Jul Aug Sep Oct Nov Dec" at bounding box center [507, 490] width 104 height 36
click at [618, 480] on select "(year) 2029 2028 2027 2026 2025 2024 2023 2022 2021 2020 2019 2018 2017 2016 20…" at bounding box center [611, 490] width 104 height 36
select select "2025"
click at [560, 473] on select "(year) 2029 2028 2027 2026 2025 2024 2023 2022 2021 2020 2019 2018 2017 2016 20…" at bounding box center [611, 490] width 104 height 36
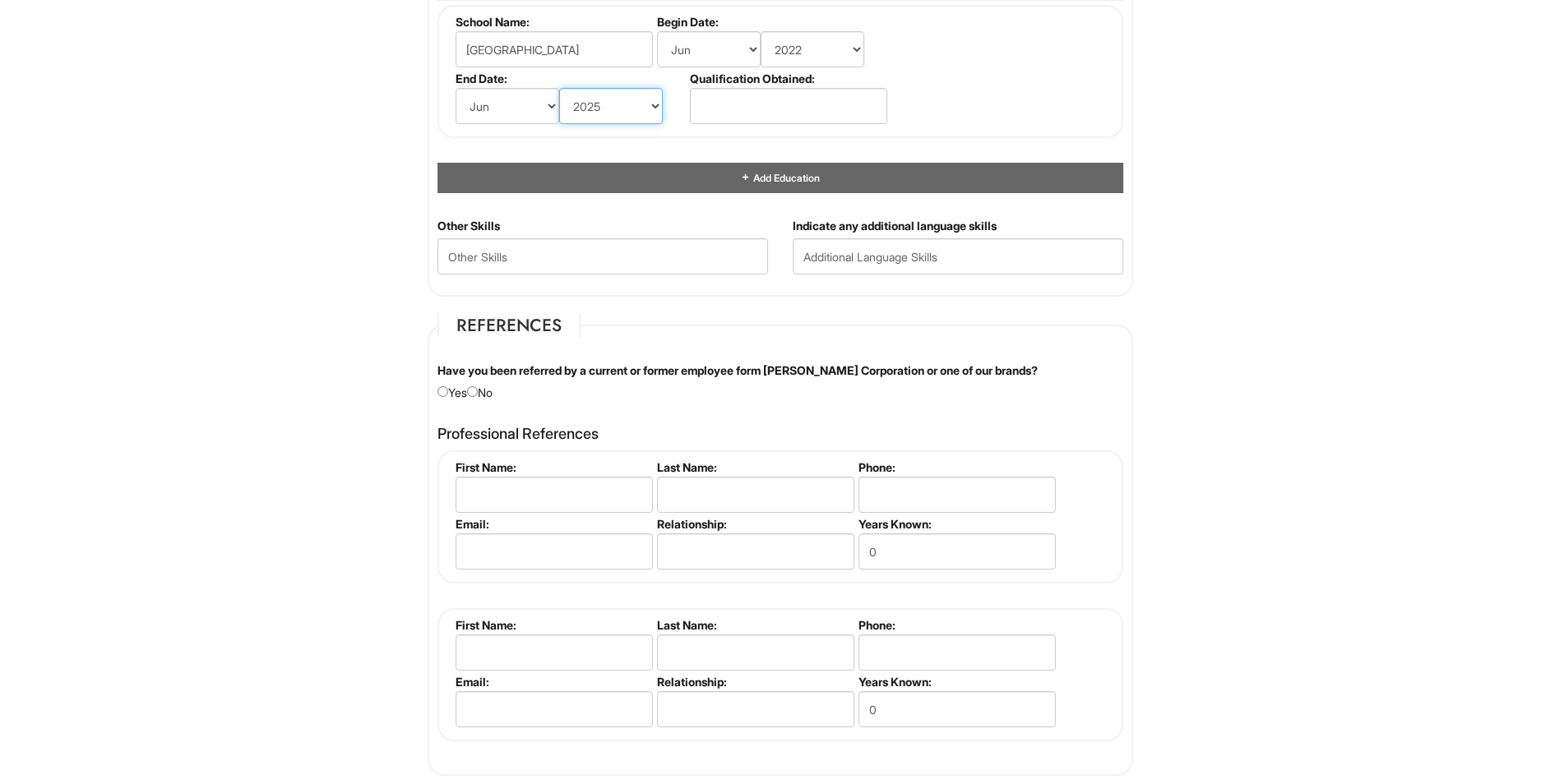
scroll to position [1672, 0]
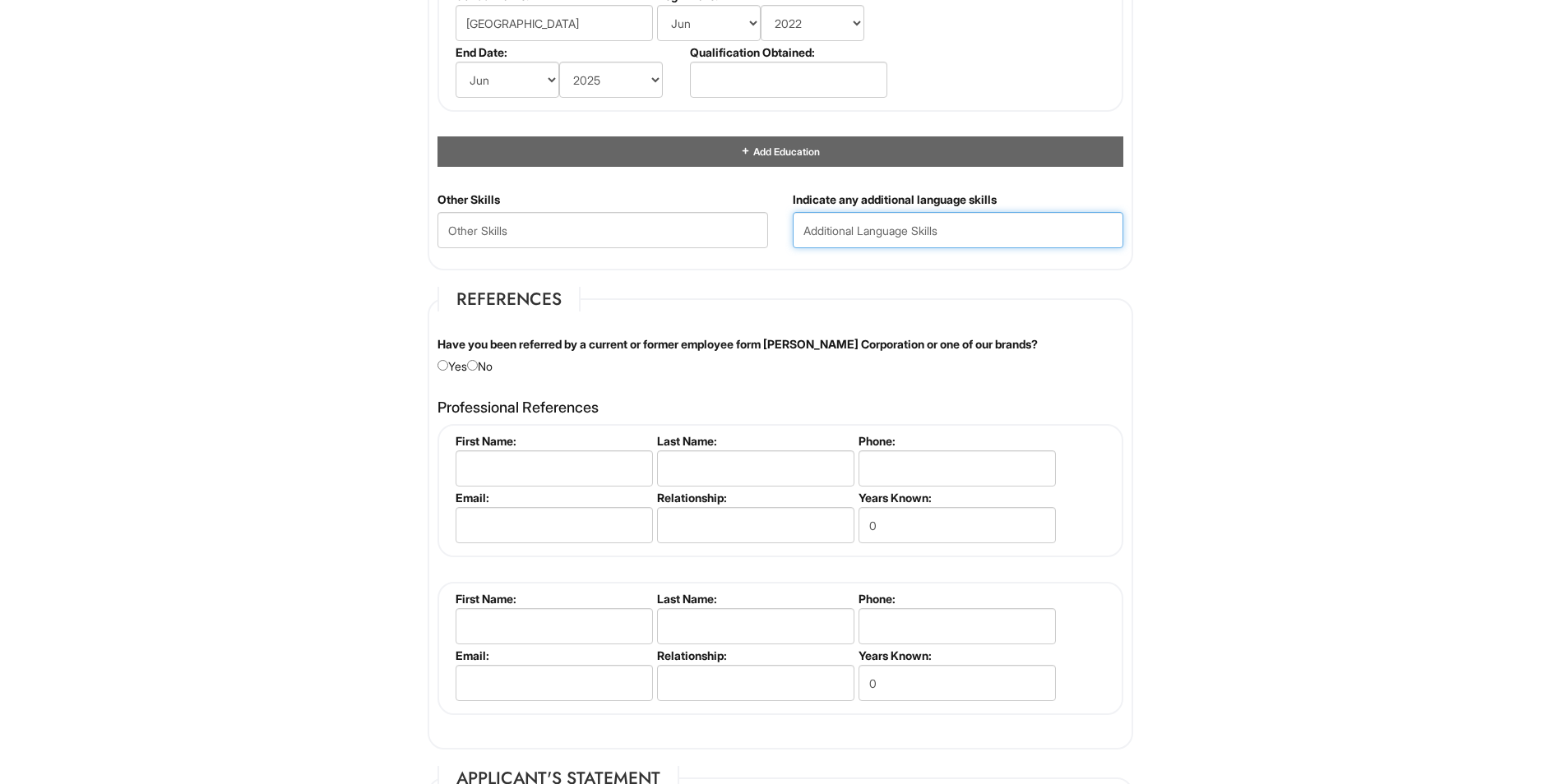
click at [848, 233] on input "text" at bounding box center [958, 230] width 331 height 36
type input "Speak Spanish"
click at [477, 367] on input "radio" at bounding box center [472, 365] width 10 height 10
radio input "true"
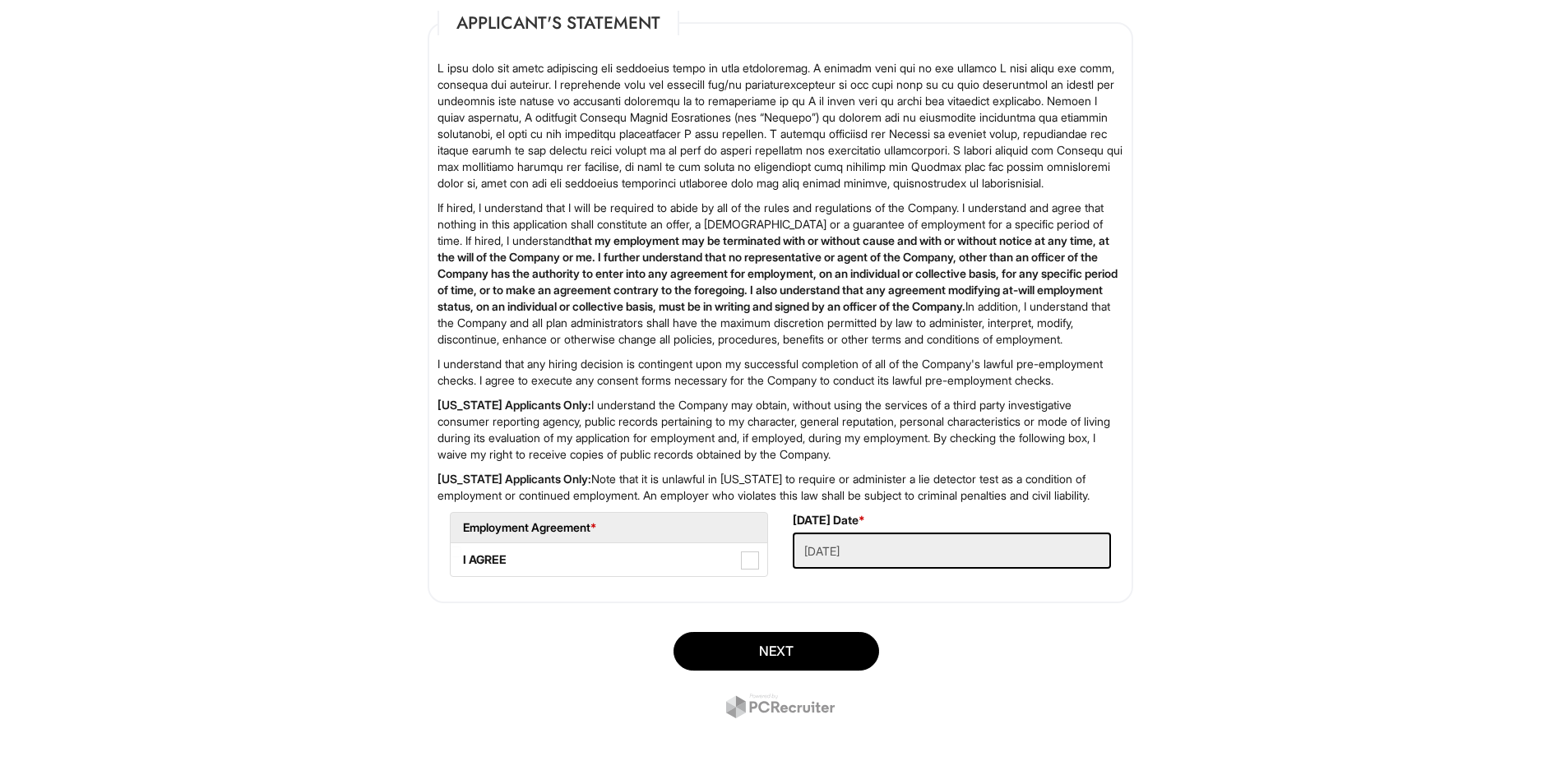
scroll to position [2494, 0]
drag, startPoint x: 750, startPoint y: 561, endPoint x: 748, endPoint y: 590, distance: 29.1
click at [745, 565] on span at bounding box center [750, 560] width 18 height 18
click at [462, 558] on AGREE "I AGREE" at bounding box center [456, 552] width 10 height 10
checkbox AGREE "true"
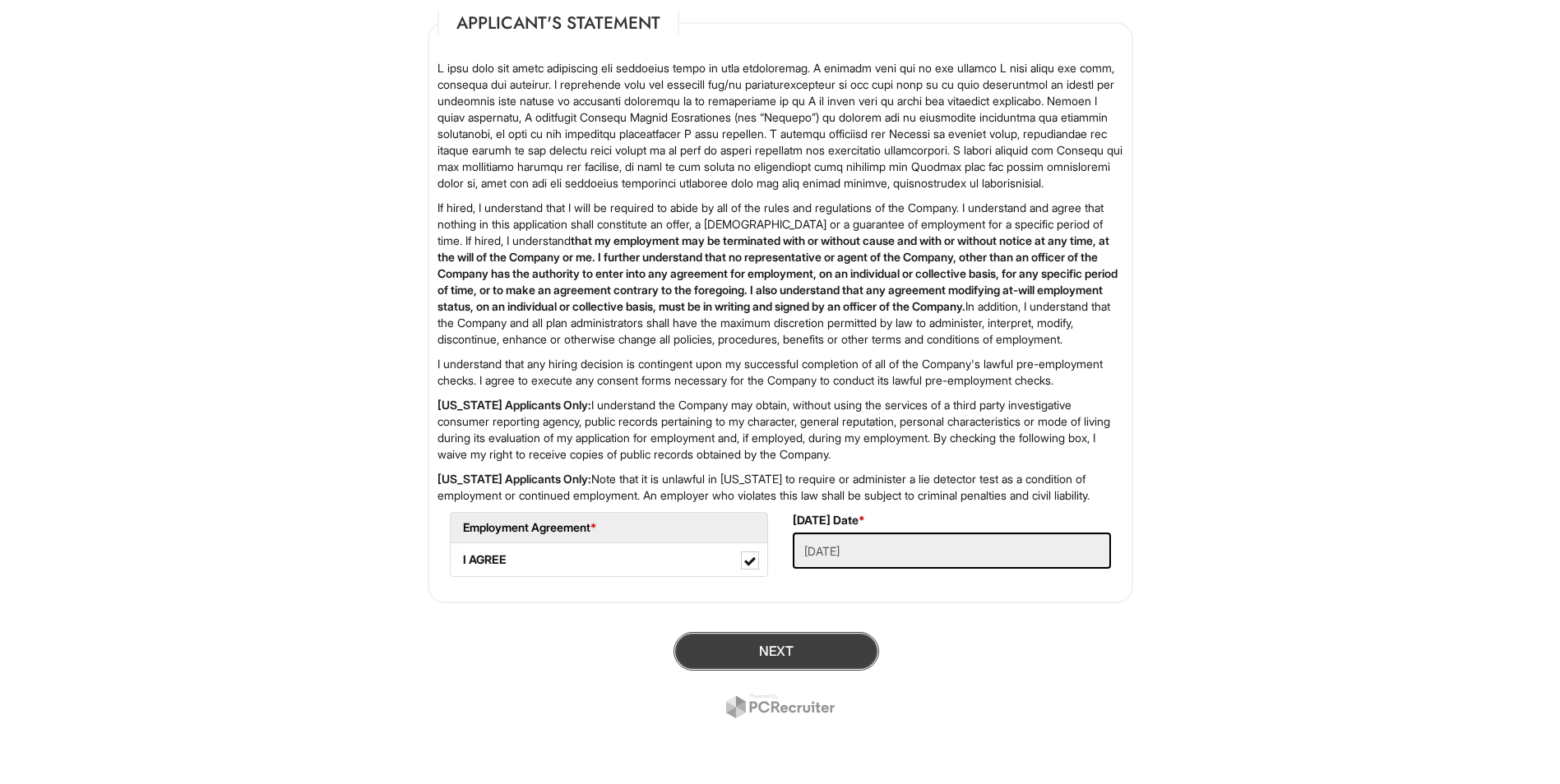
click at [790, 650] on button "Next" at bounding box center [776, 651] width 205 height 38
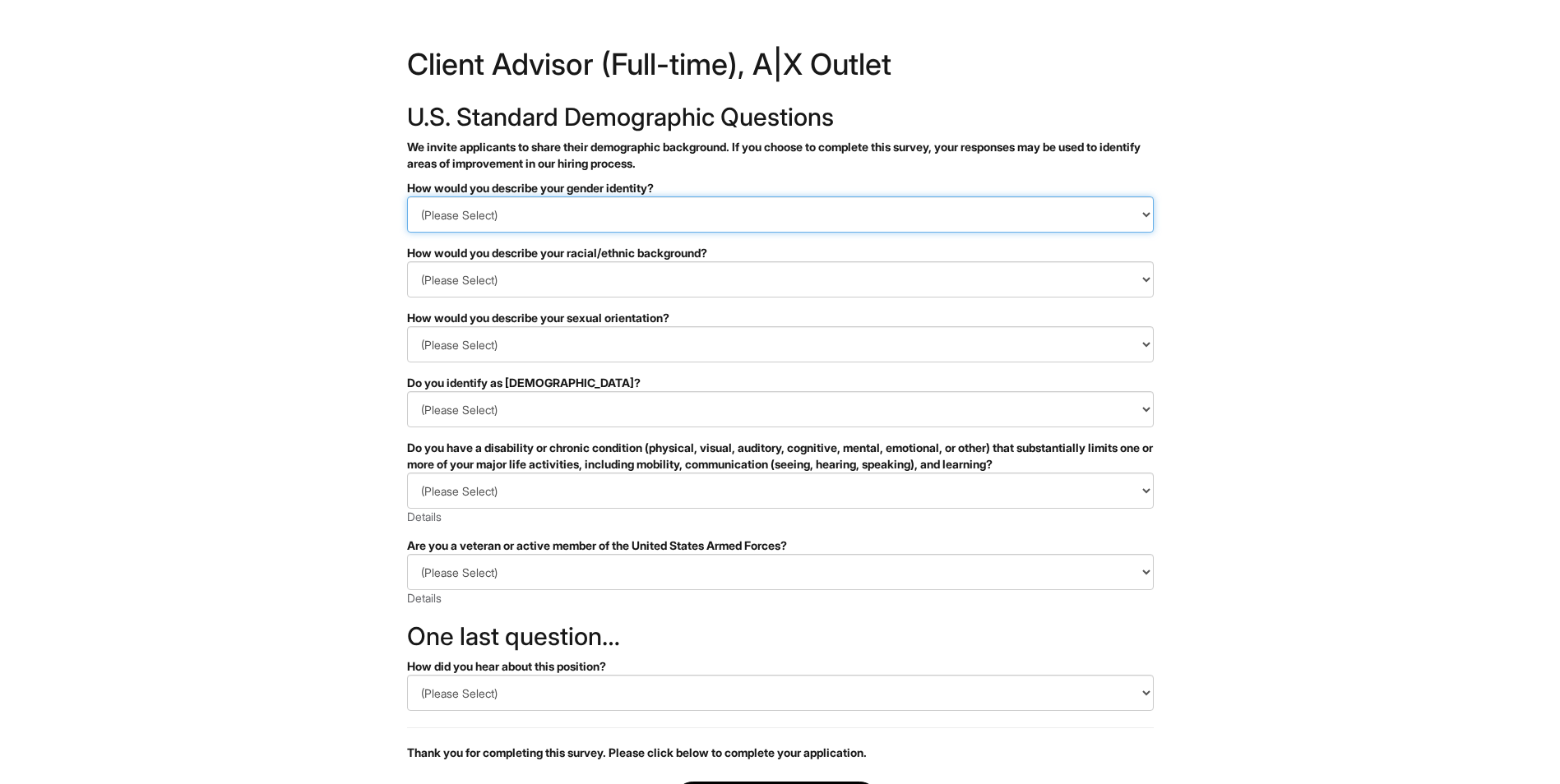
click at [675, 221] on select "(Please Select) Man Woman [DEMOGRAPHIC_DATA] I prefer to self-describe I don't …" at bounding box center [781, 214] width 747 height 36
select select "Woman"
click at [407, 197] on select "(Please Select) Man Woman [DEMOGRAPHIC_DATA] I prefer to self-describe I don't …" at bounding box center [781, 214] width 747 height 36
drag, startPoint x: 574, startPoint y: 302, endPoint x: 582, endPoint y: 293, distance: 12.0
click at [575, 299] on form "PLEASE COMPLETE ALL REQUIRED FIELDS How would you describe your gender identity…" at bounding box center [781, 532] width 747 height 704
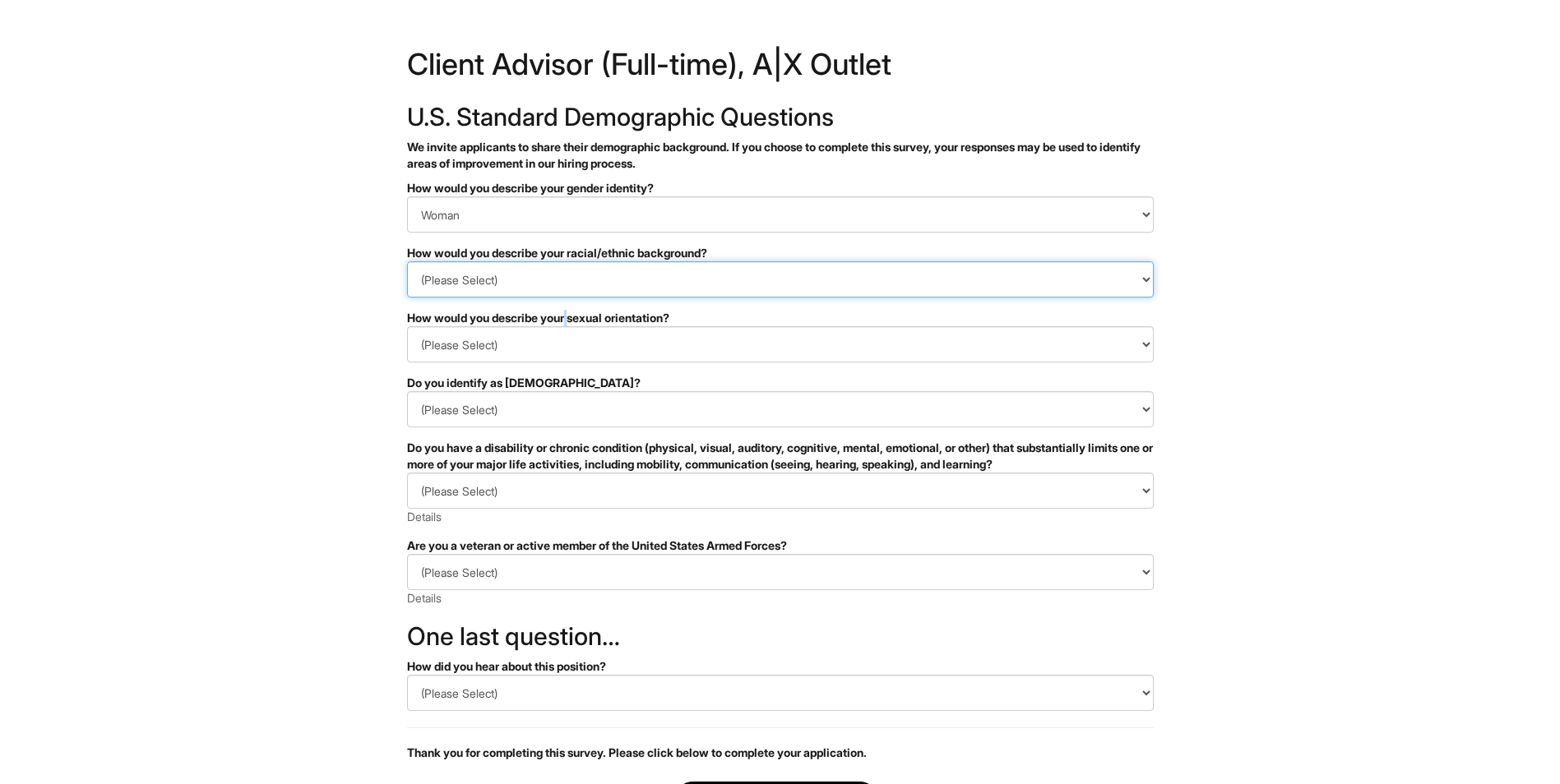
click at [589, 281] on select "(Please Select) [DEMOGRAPHIC_DATA] or of [DEMOGRAPHIC_DATA] descent [DEMOGRAPHI…" at bounding box center [781, 279] width 747 height 36
select select "Hispanic, Latinx or of Spanish Origin"
click at [407, 261] on select "(Please Select) [DEMOGRAPHIC_DATA] or of [DEMOGRAPHIC_DATA] descent [DEMOGRAPHI…" at bounding box center [781, 279] width 747 height 36
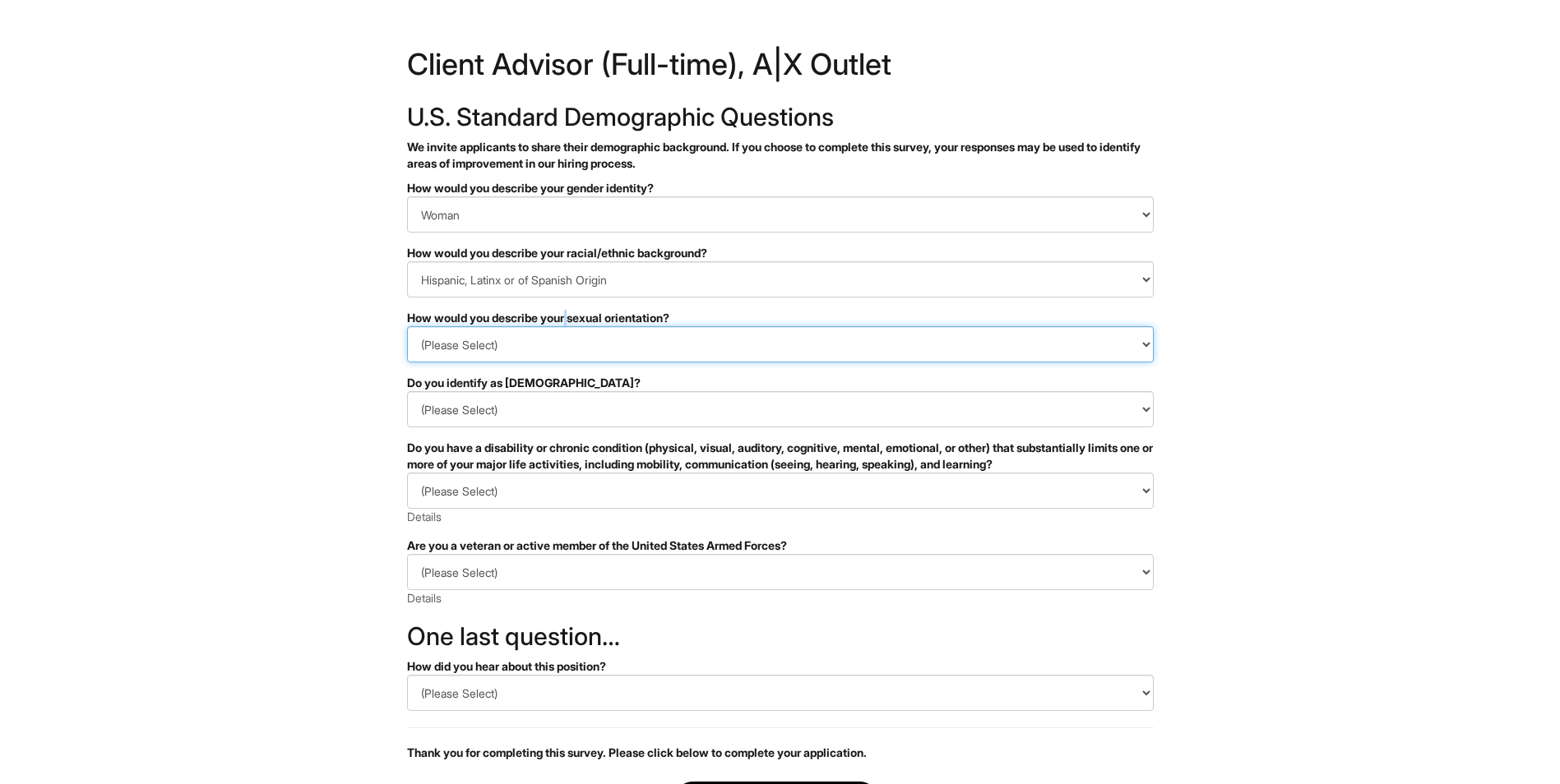
click at [572, 345] on select "(Please Select) [DEMOGRAPHIC_DATA] [DEMOGRAPHIC_DATA] and/or [DEMOGRAPHIC_DATA]…" at bounding box center [781, 343] width 747 height 36
click at [344, 538] on html "&nbsp; ✔ 2 3 Client Advisor (Full-time), A|X Outlet U.S. Standard Demographic Q…" at bounding box center [780, 462] width 1560 height 926
click at [581, 356] on select "(Please Select) [DEMOGRAPHIC_DATA] [DEMOGRAPHIC_DATA] and/or [DEMOGRAPHIC_DATA]…" at bounding box center [781, 343] width 747 height 36
click at [353, 460] on html "&nbsp; ✔ 2 3 Client Advisor (Full-time), A|X Outlet U.S. Standard Demographic Q…" at bounding box center [780, 462] width 1560 height 926
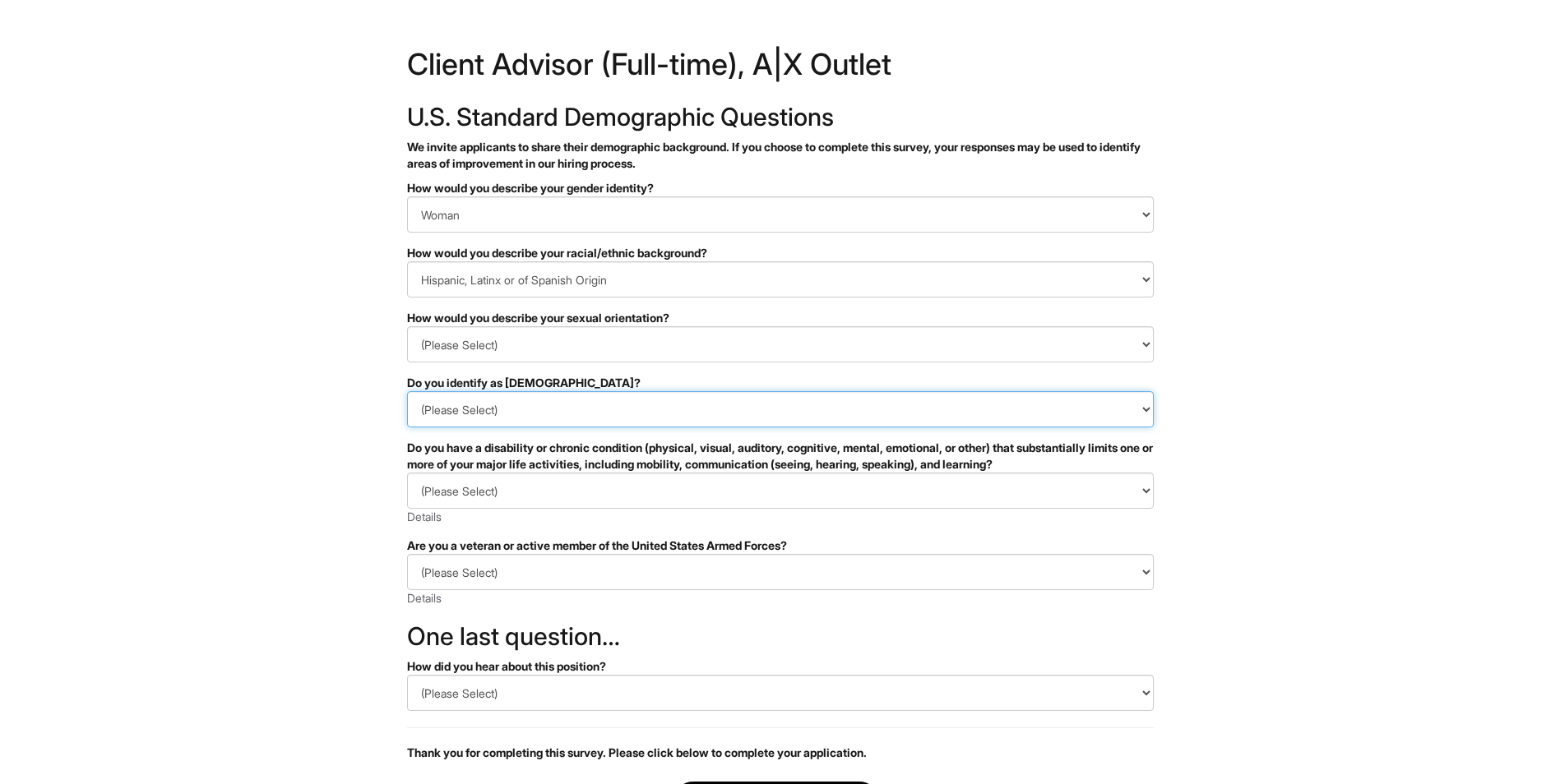
click at [513, 402] on select "(Please Select) Yes No I prefer to self-describe I don't wish to answer" at bounding box center [781, 409] width 747 height 36
click at [268, 453] on html "&nbsp; ✔ 2 3 Client Advisor (Full-time), A|X Outlet U.S. Standard Demographic Q…" at bounding box center [780, 462] width 1560 height 926
click at [468, 422] on select "(Please Select) Yes No I prefer to self-describe I don't wish to answer" at bounding box center [781, 409] width 747 height 36
select select "No"
click at [407, 392] on select "(Please Select) Yes No I prefer to self-describe I don't wish to answer" at bounding box center [781, 409] width 747 height 36
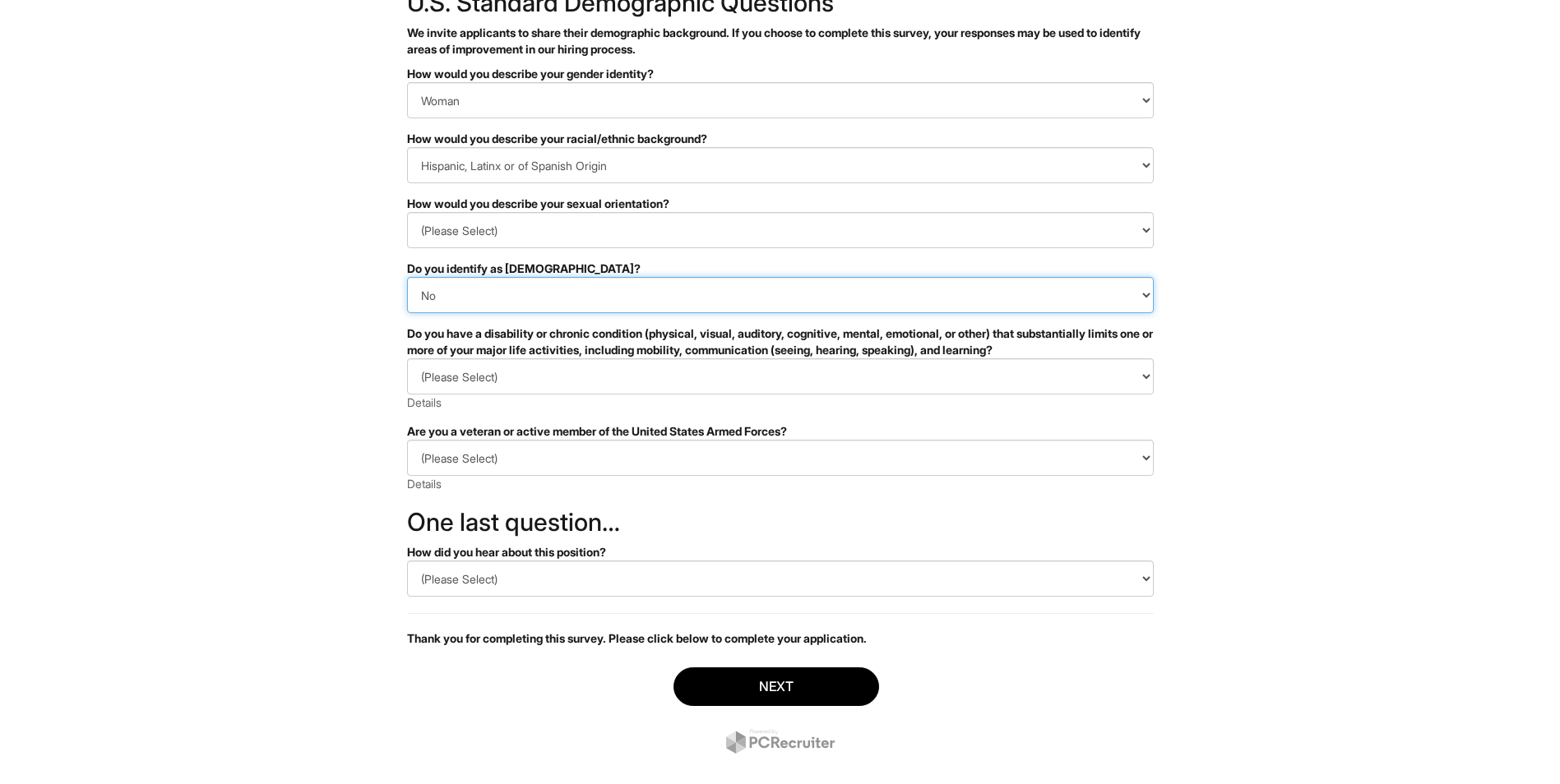
scroll to position [142, 0]
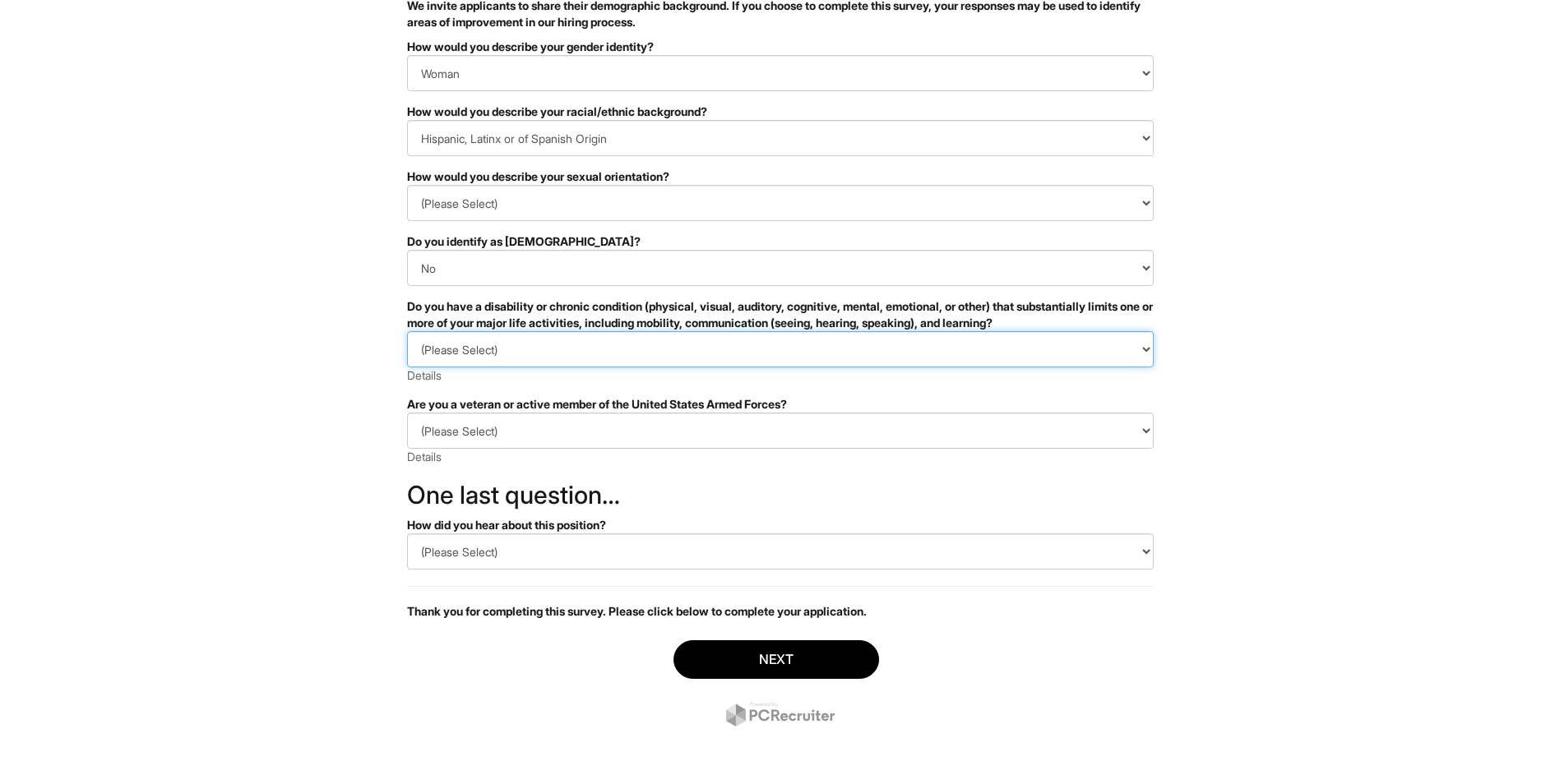
click at [558, 343] on select "(Please Select) YES, I HAVE A DISABILITY (or previously had a disability) NO, I…" at bounding box center [781, 349] width 747 height 36
select select "NO, I DON'T HAVE A DISABILITY"
click at [407, 331] on select "(Please Select) YES, I HAVE A DISABILITY (or previously had a disability) NO, I…" at bounding box center [781, 349] width 747 height 36
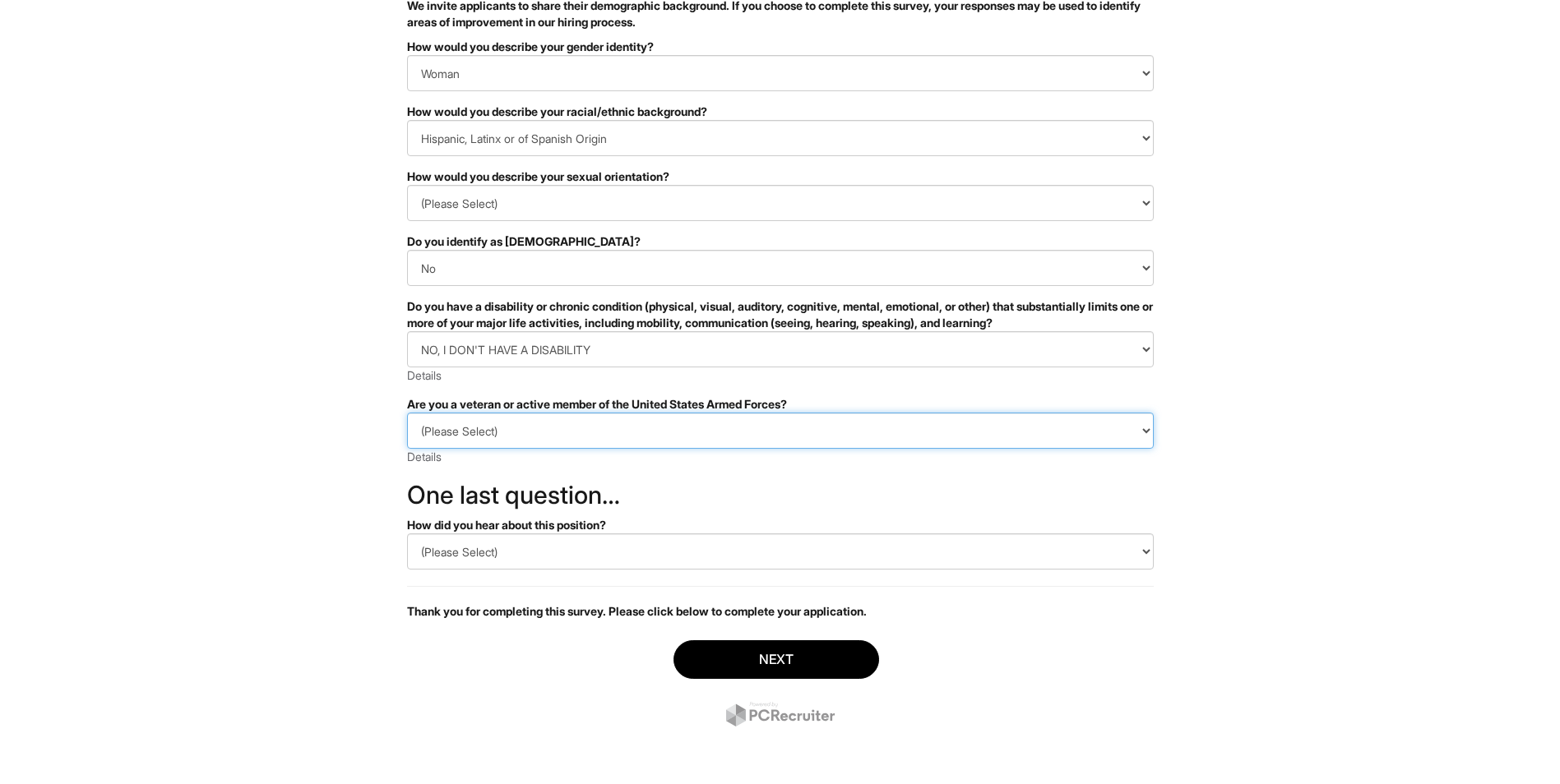
click at [547, 416] on select "(Please Select) I IDENTIFY AS ONE OR MORE OF THE CLASSIFICATIONS OF PROTECTED V…" at bounding box center [781, 430] width 747 height 36
select select "I AM NOT A PROTECTED VETERAN"
click at [407, 413] on select "(Please Select) I IDENTIFY AS ONE OR MORE OF THE CLASSIFICATIONS OF PROTECTED V…" at bounding box center [781, 430] width 747 height 36
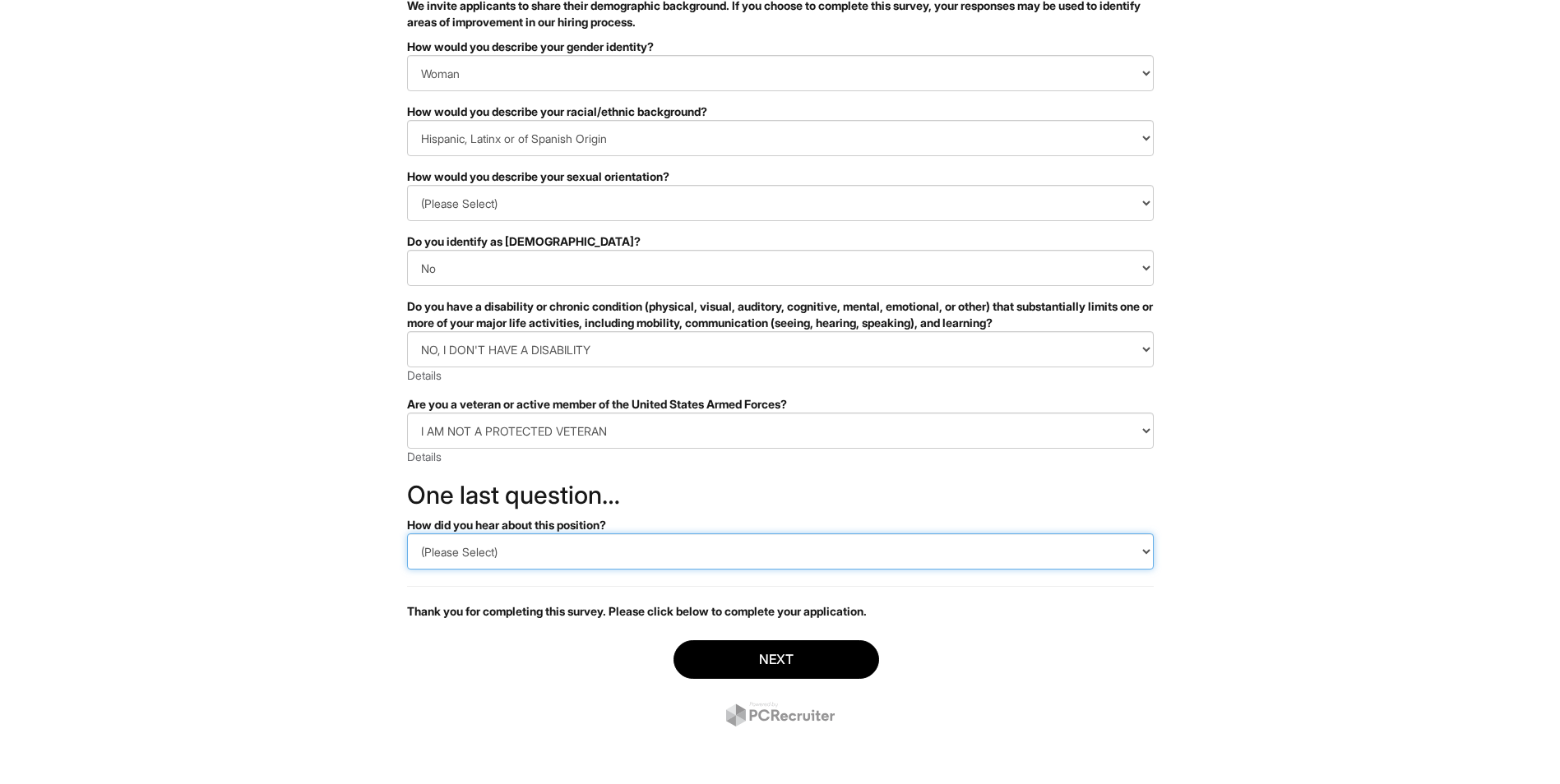
click at [547, 543] on select "(Please Select) CareerBuilder Indeed LinkedIn Monster Referral Other" at bounding box center [781, 551] width 747 height 36
select select "Indeed"
click at [407, 533] on select "(Please Select) CareerBuilder Indeed LinkedIn Monster Referral Other" at bounding box center [781, 551] width 747 height 36
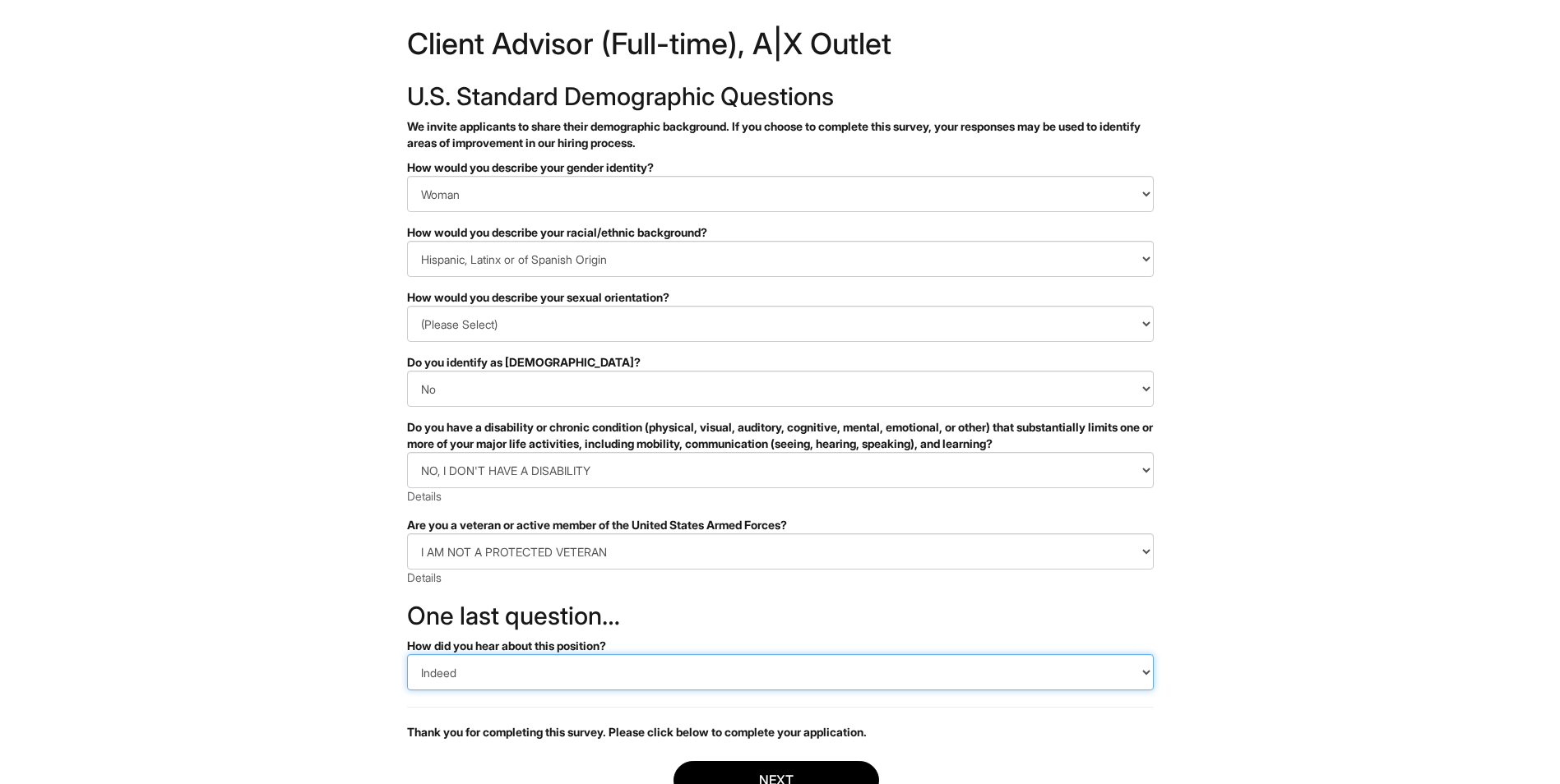
scroll to position [0, 0]
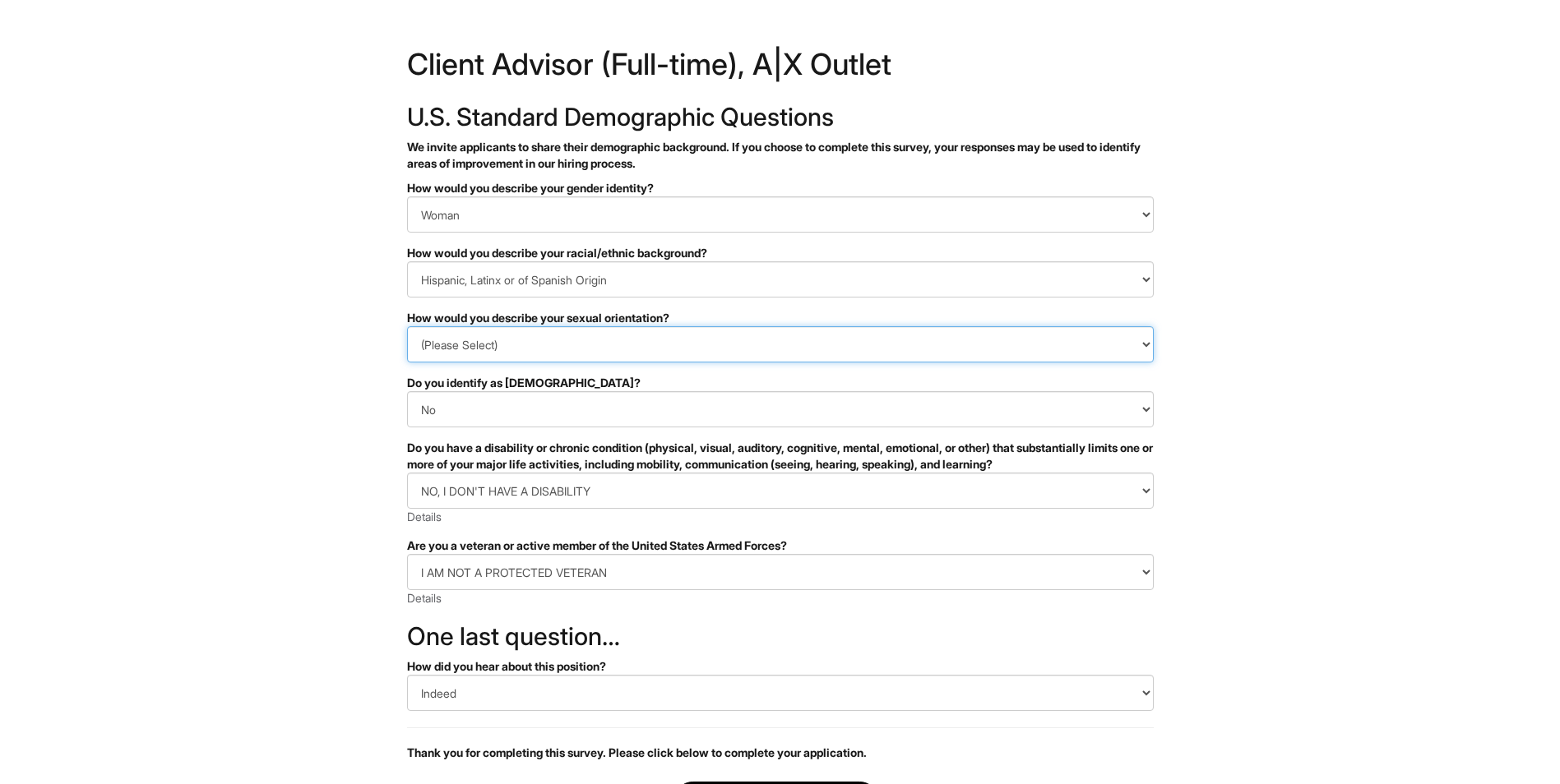
click at [804, 341] on select "(Please Select) [DEMOGRAPHIC_DATA] [DEMOGRAPHIC_DATA] and/or [DEMOGRAPHIC_DATA]…" at bounding box center [781, 343] width 747 height 36
click at [1442, 604] on html "&nbsp; ✔ 2 3 Client Advisor (Full-time), A|X Outlet U.S. Standard Demographic Q…" at bounding box center [780, 462] width 1560 height 926
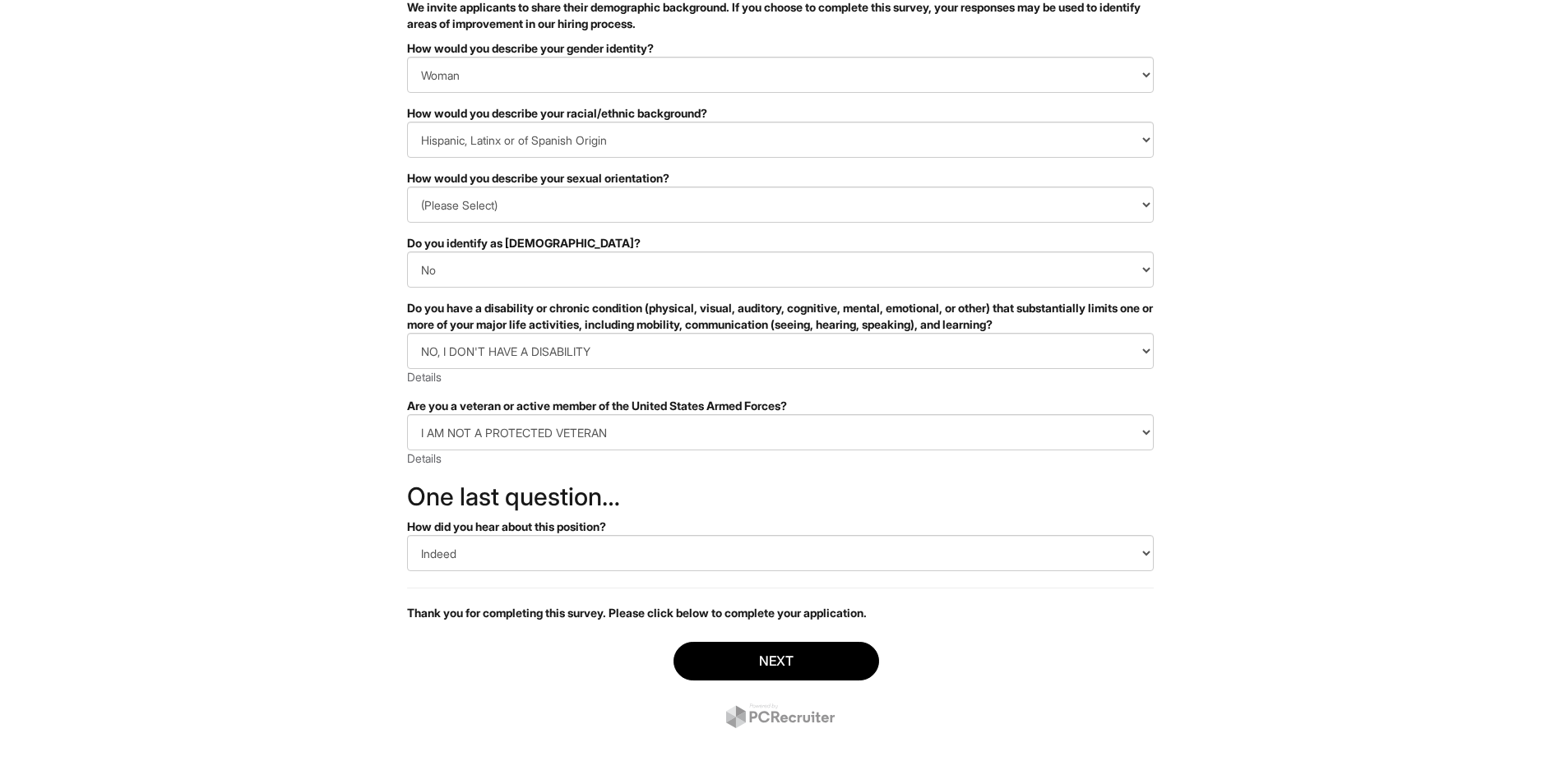
scroll to position [142, 0]
click at [832, 642] on button "Next" at bounding box center [776, 660] width 205 height 38
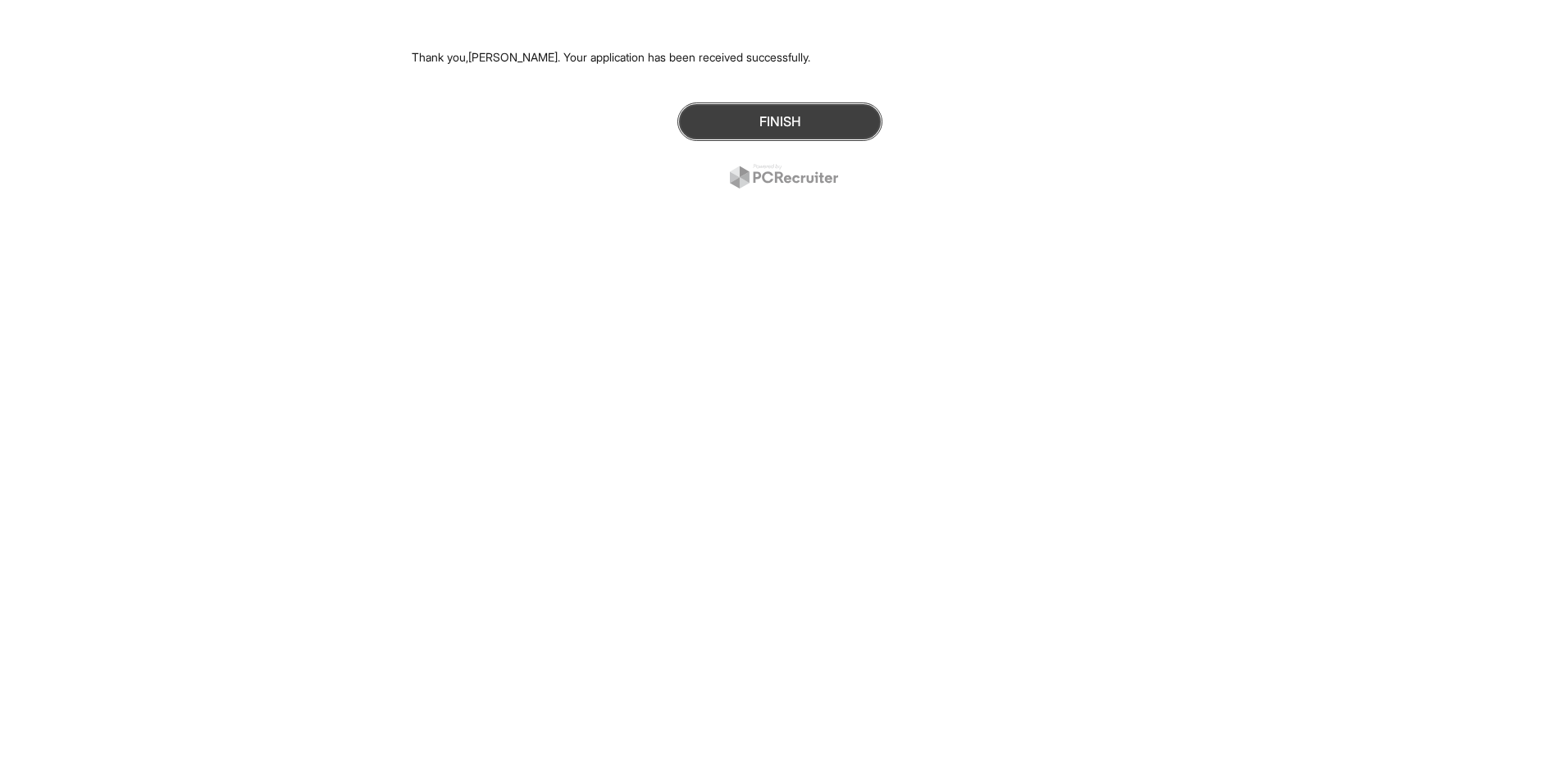
click at [787, 117] on button "Finish" at bounding box center [780, 122] width 205 height 38
